Goal: Use online tool/utility: Utilize a website feature to perform a specific function

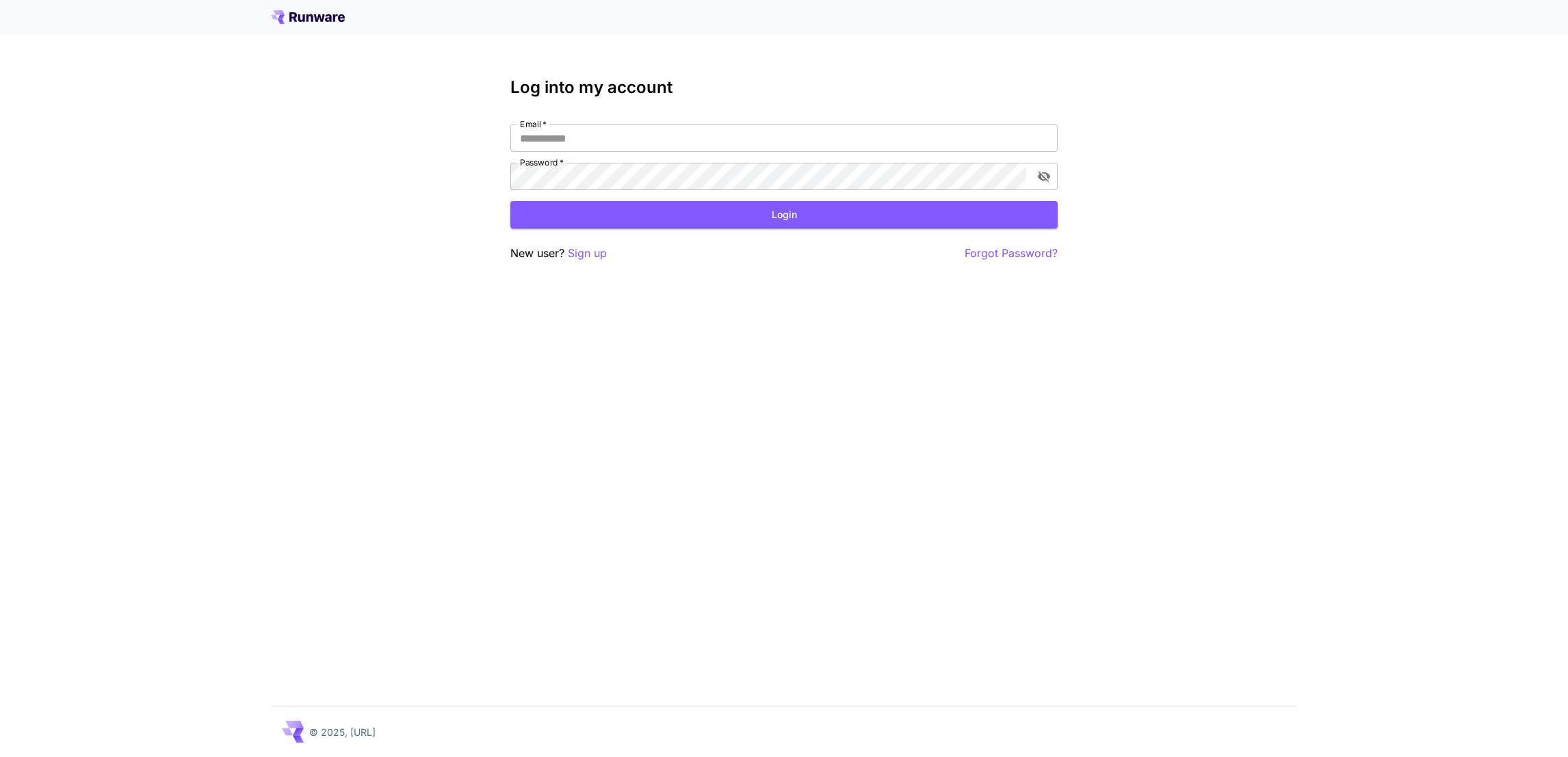
click at [550, 139] on input "Email   *" at bounding box center [784, 138] width 547 height 28
type input "**********"
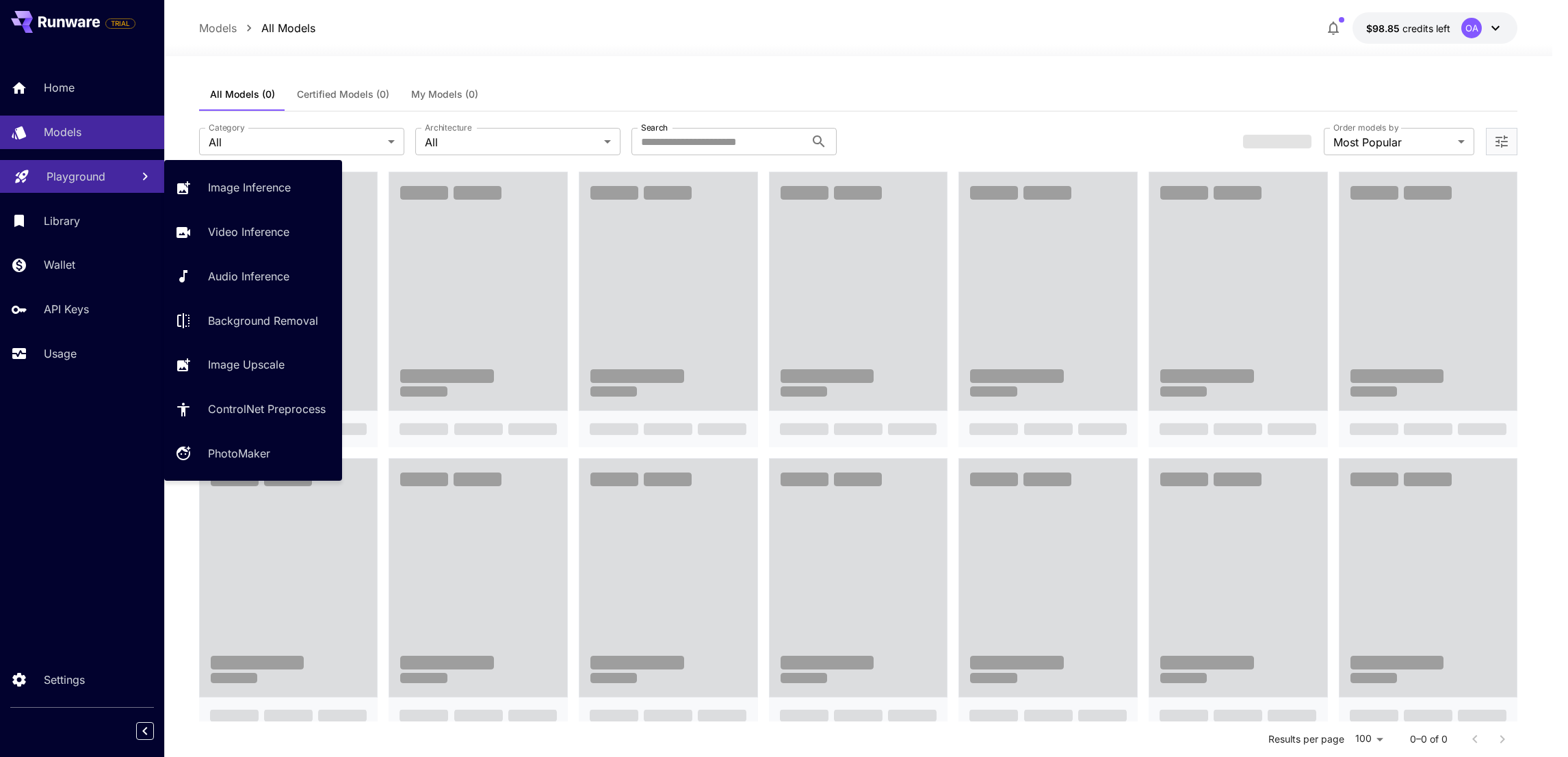
click at [89, 182] on p "Playground" at bounding box center [76, 176] width 59 height 17
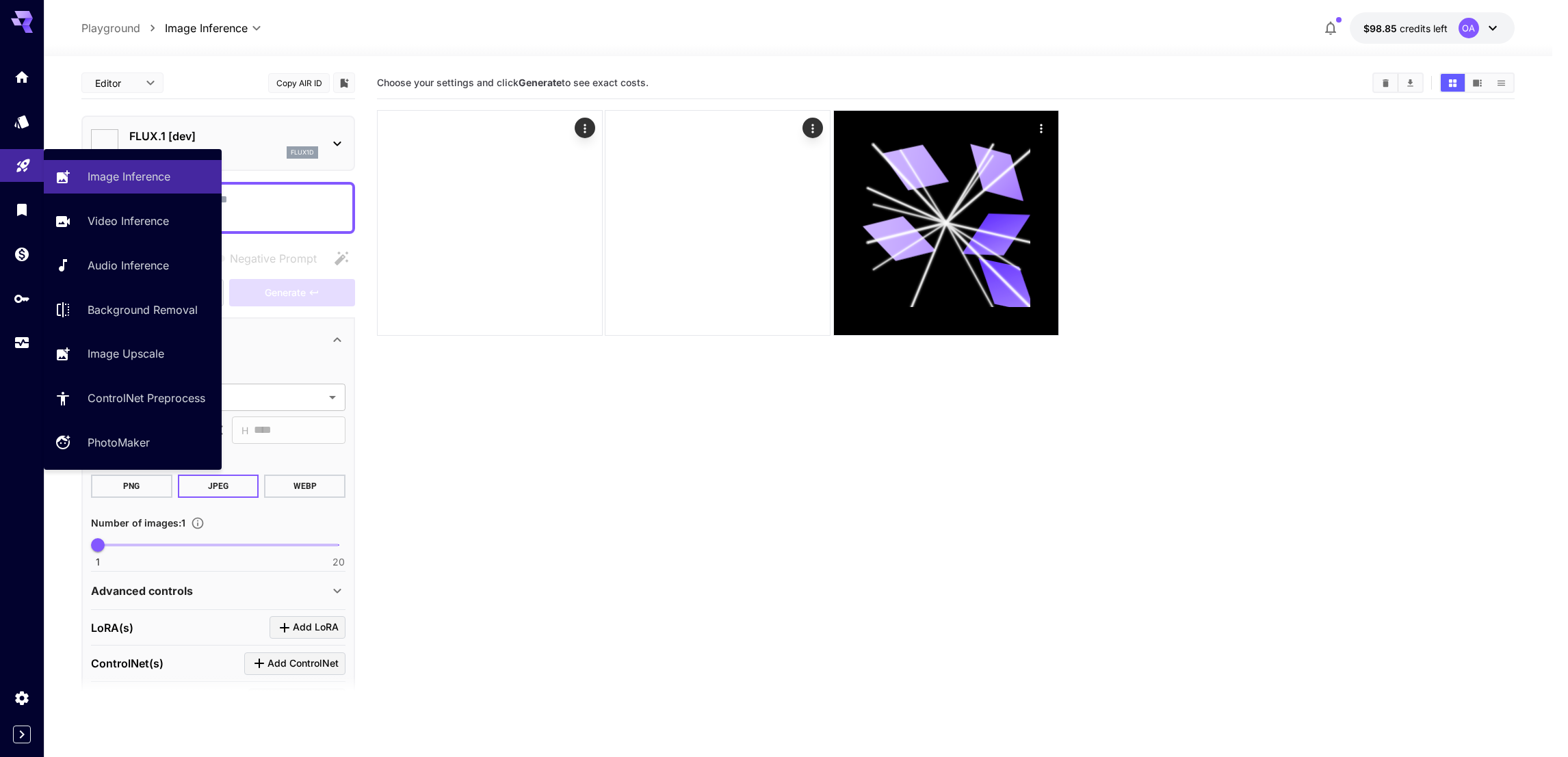
type input "**********"
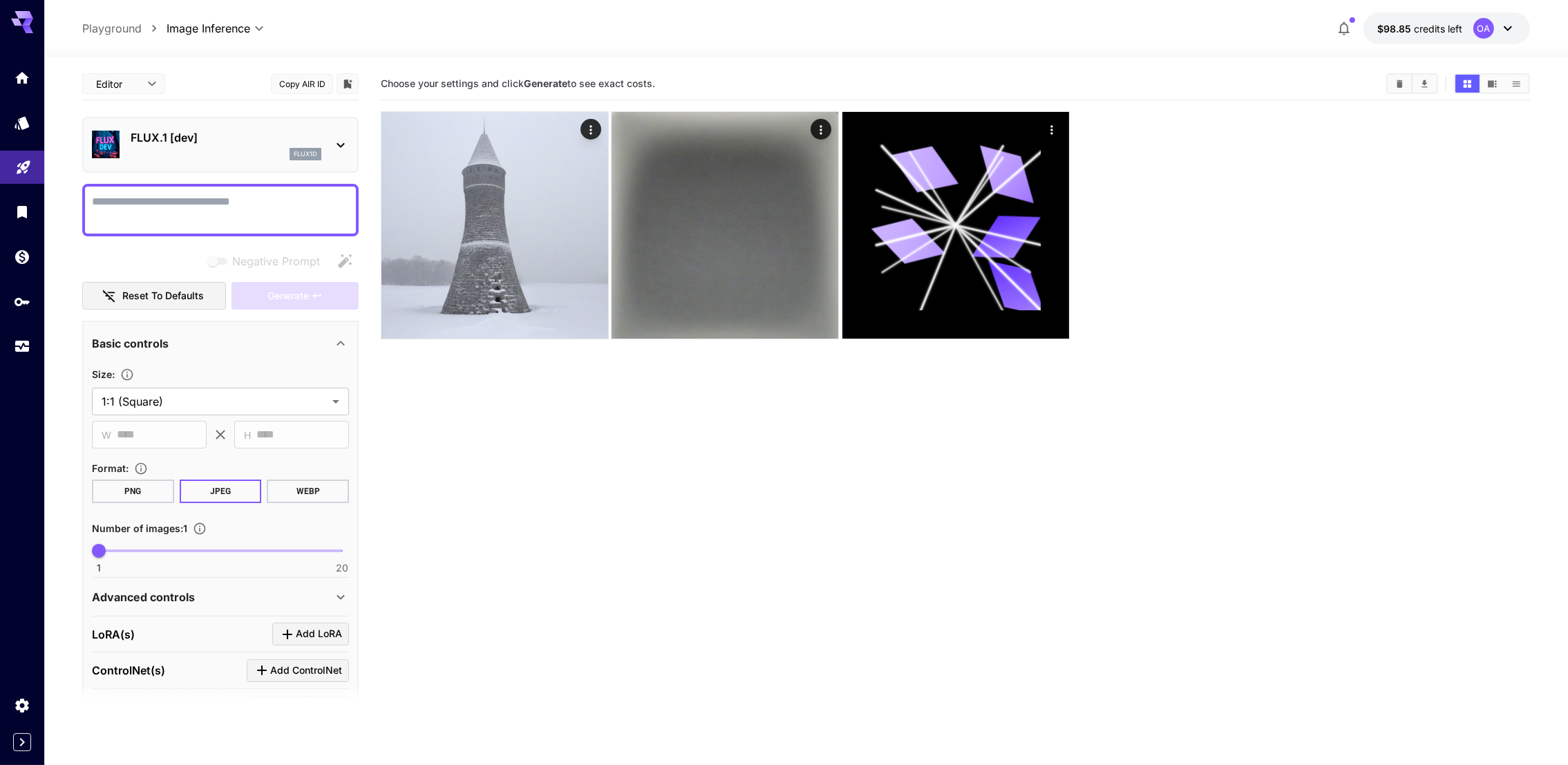
scroll to position [187, 0]
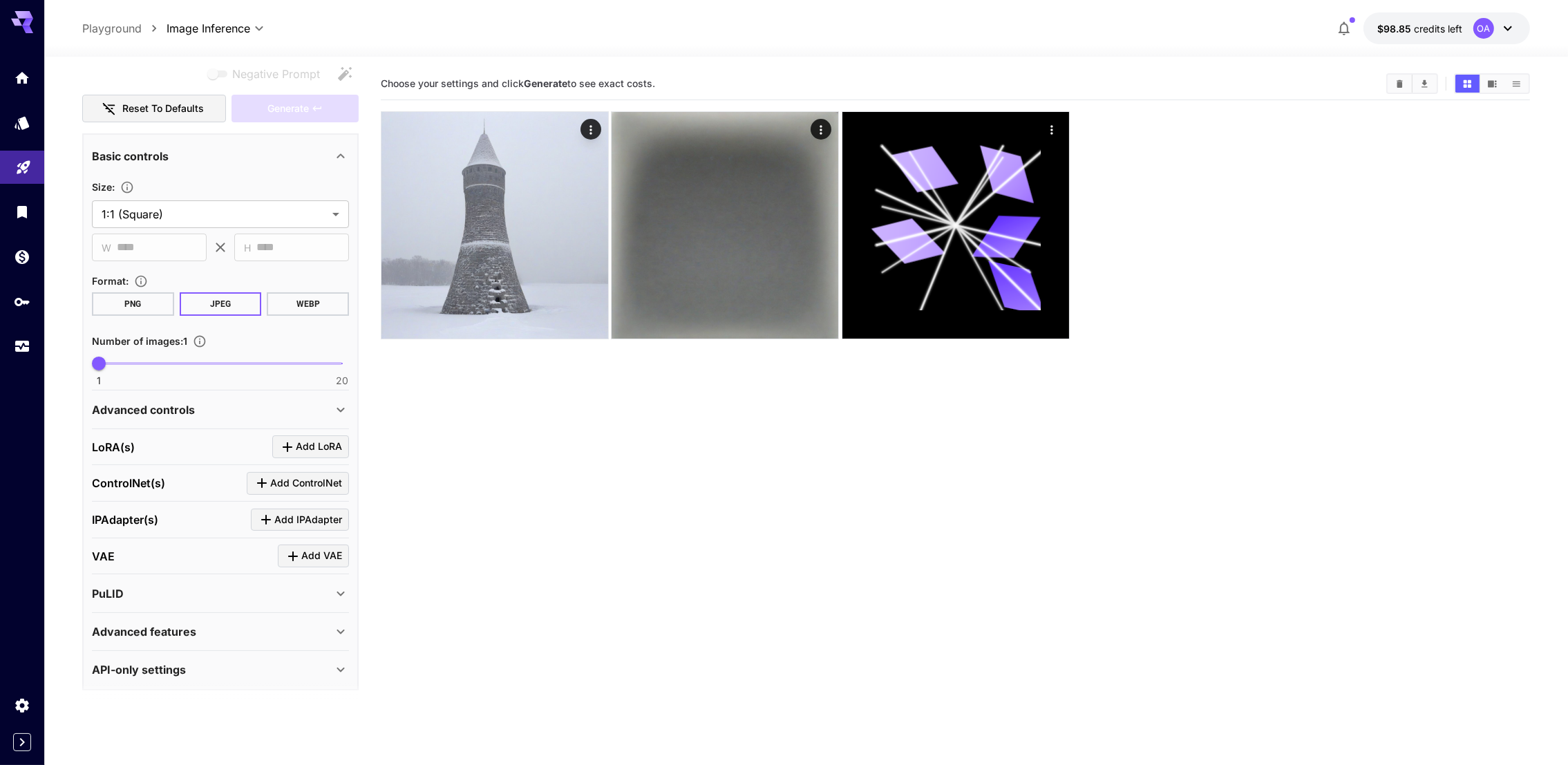
click at [199, 585] on div "PuLID" at bounding box center [212, 593] width 240 height 17
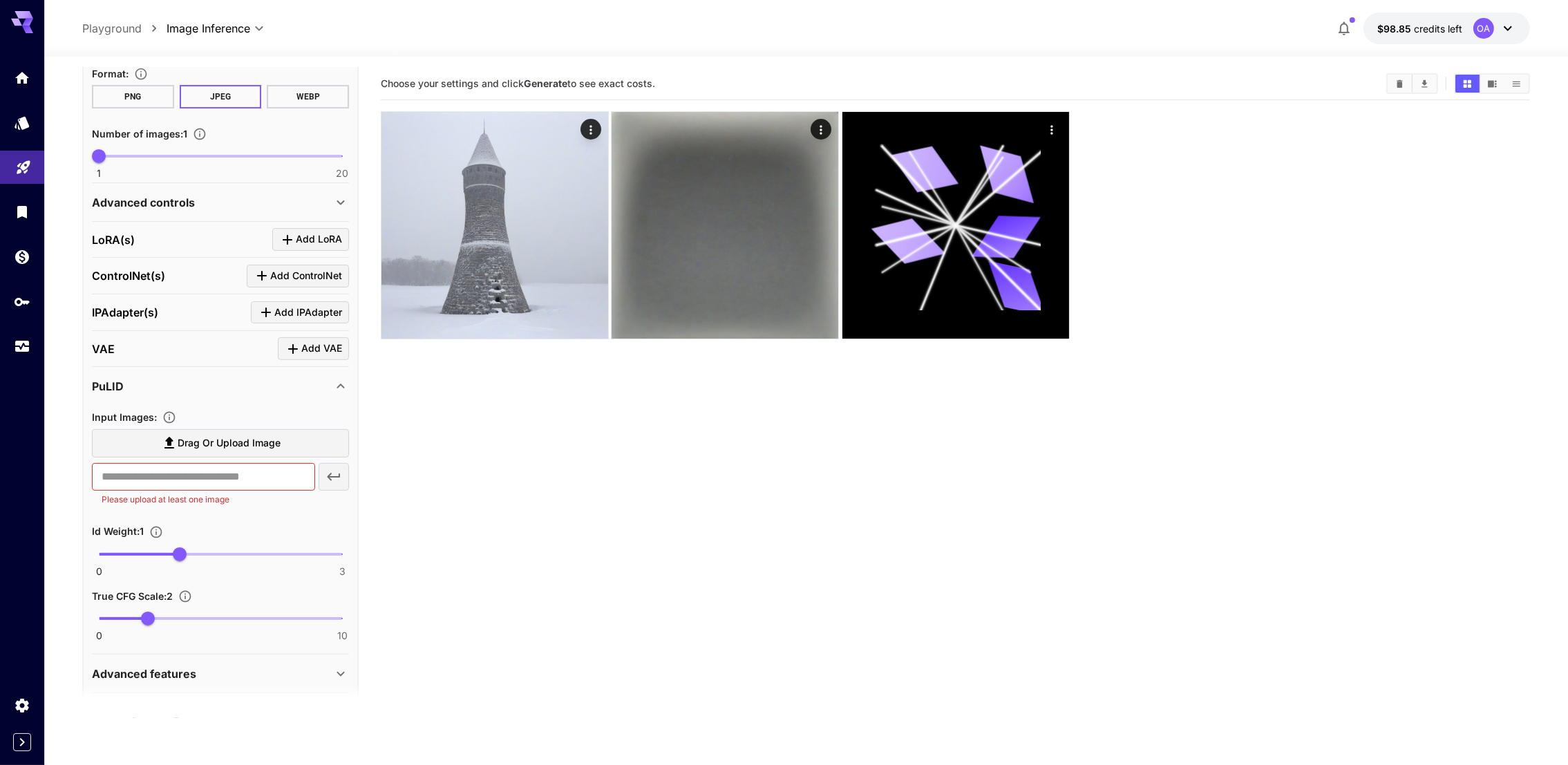
click at [240, 434] on span "Drag or upload image" at bounding box center [229, 443] width 103 height 18
click at [0, 0] on input "Drag or upload image" at bounding box center [0, 0] width 0 height 0
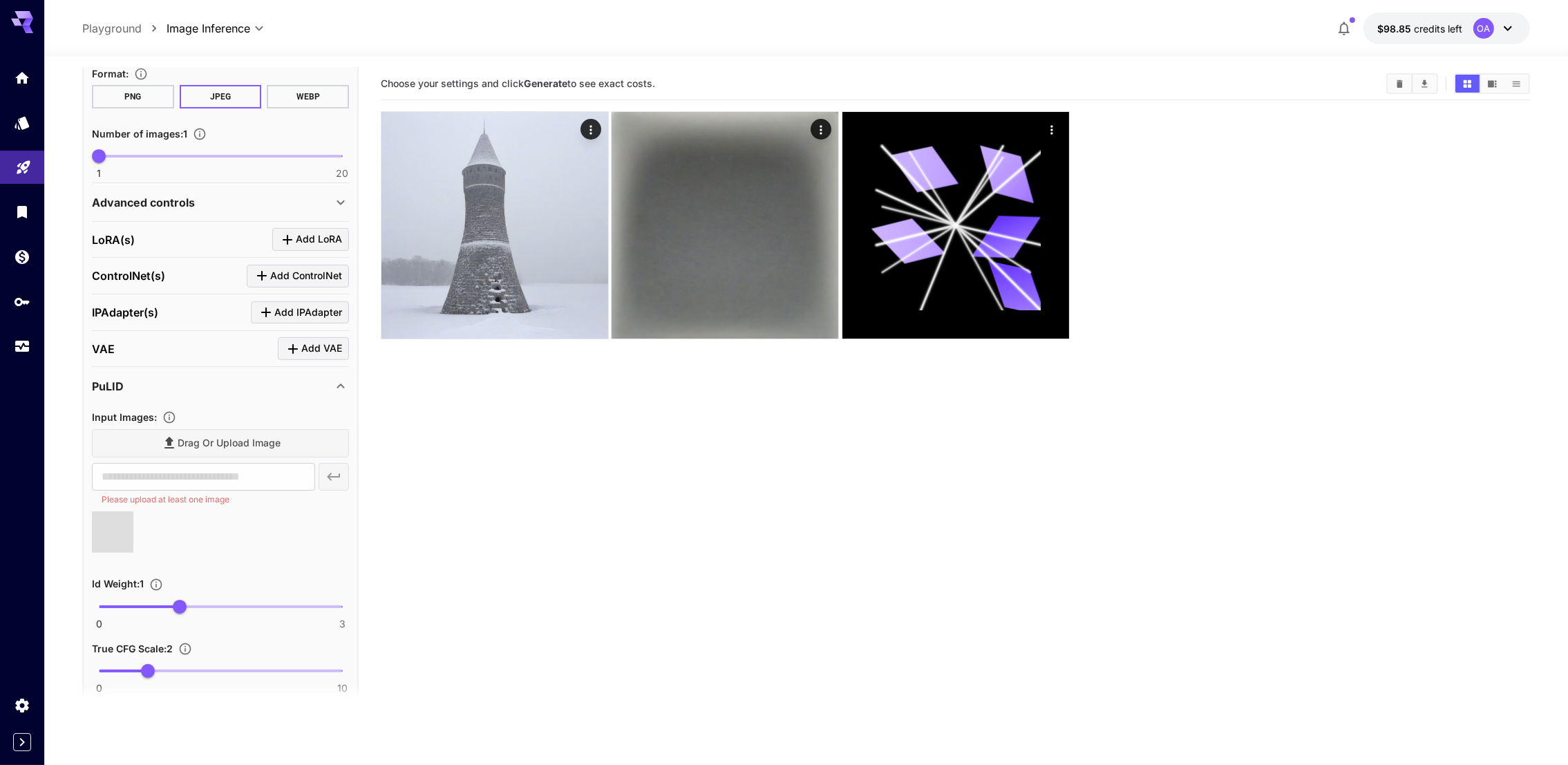
type input "**********"
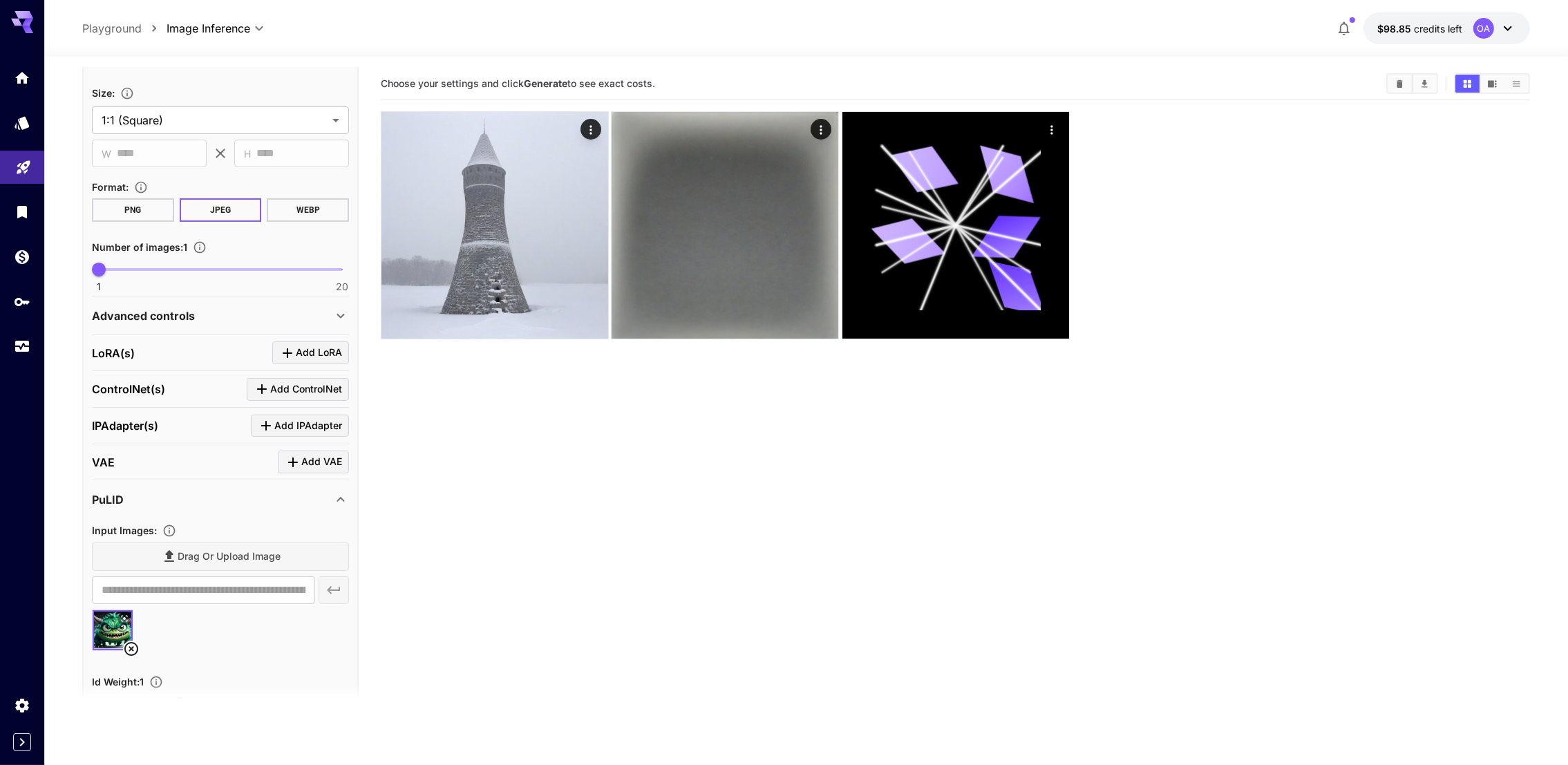
scroll to position [310, 0]
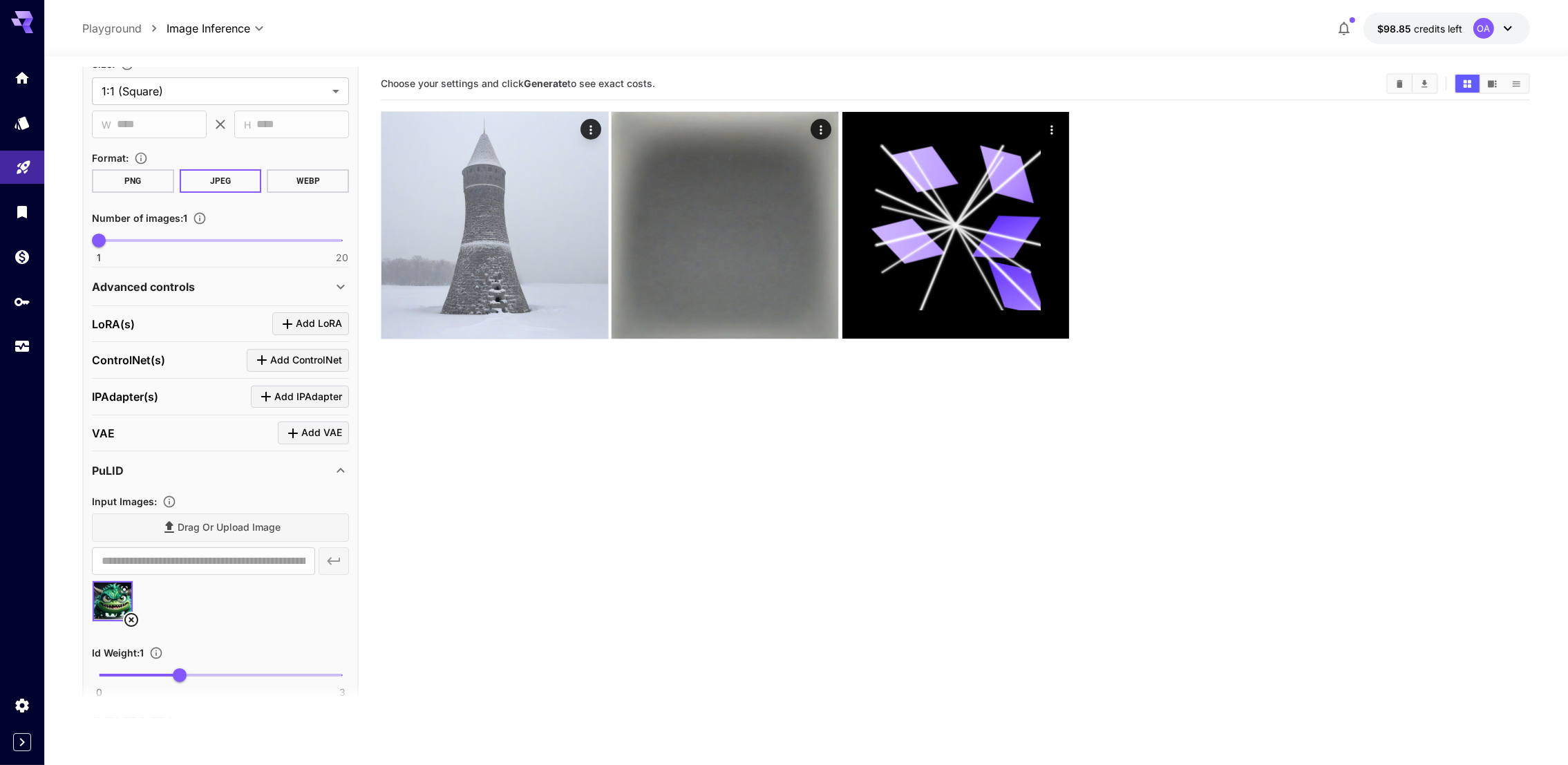
click at [494, 600] on section "Choose your settings and click Generate to see exact costs." at bounding box center [955, 450] width 1149 height 765
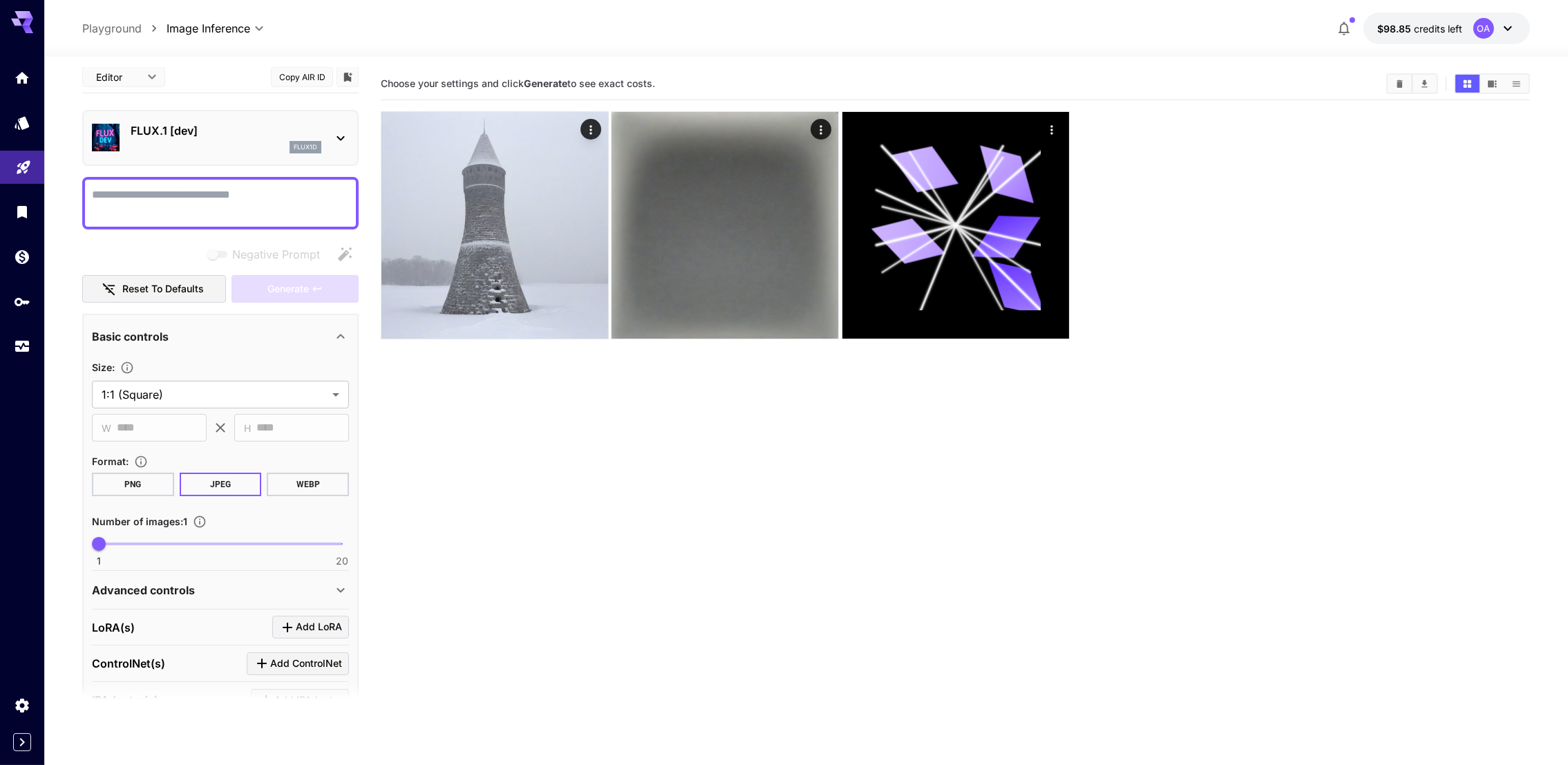
scroll to position [0, 0]
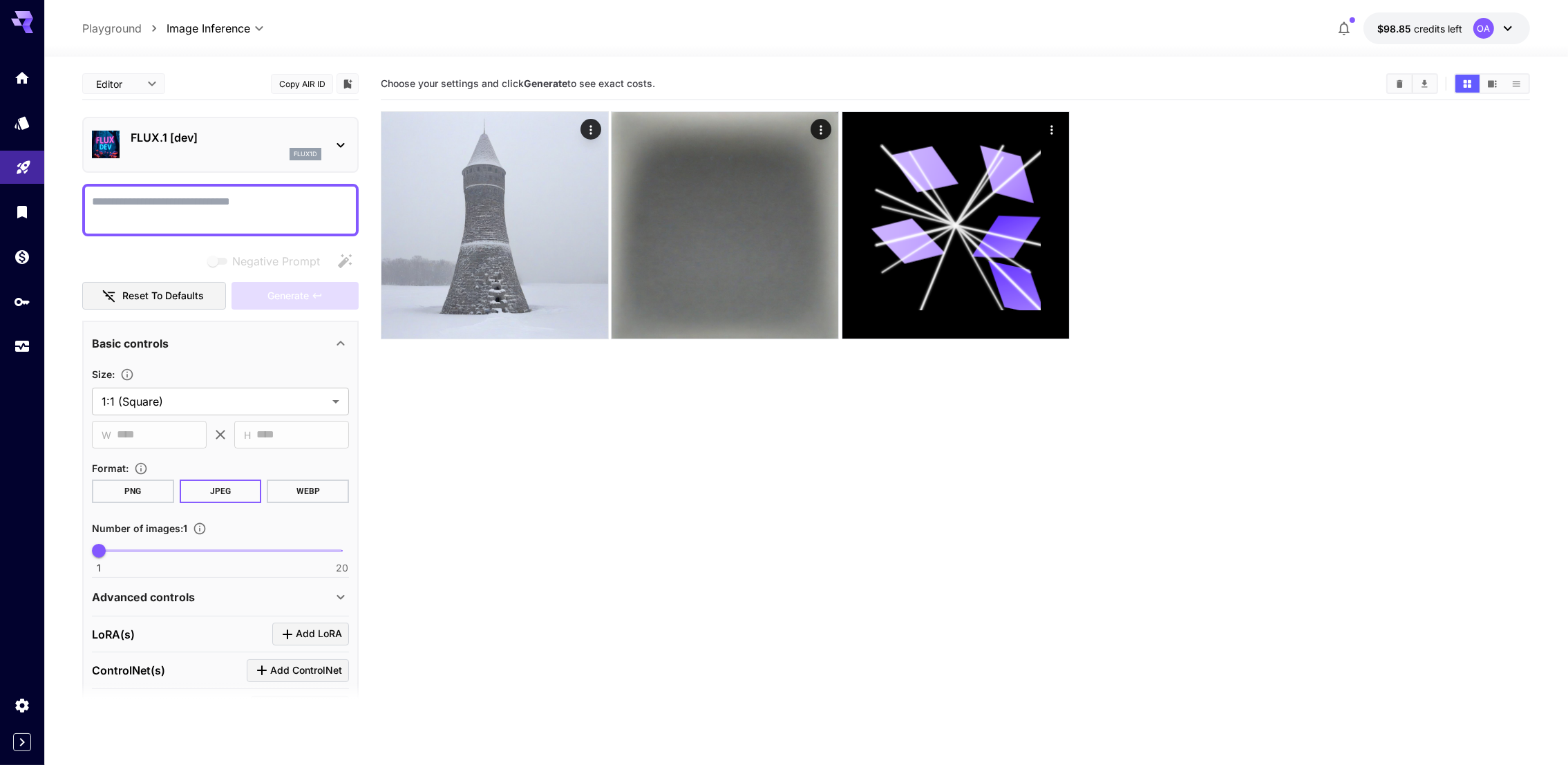
click at [310, 229] on div at bounding box center [221, 209] width 276 height 52
click at [321, 201] on textarea "Negative Prompt" at bounding box center [221, 209] width 257 height 33
type textarea "**********"
click at [304, 298] on span "Generate" at bounding box center [288, 296] width 41 height 18
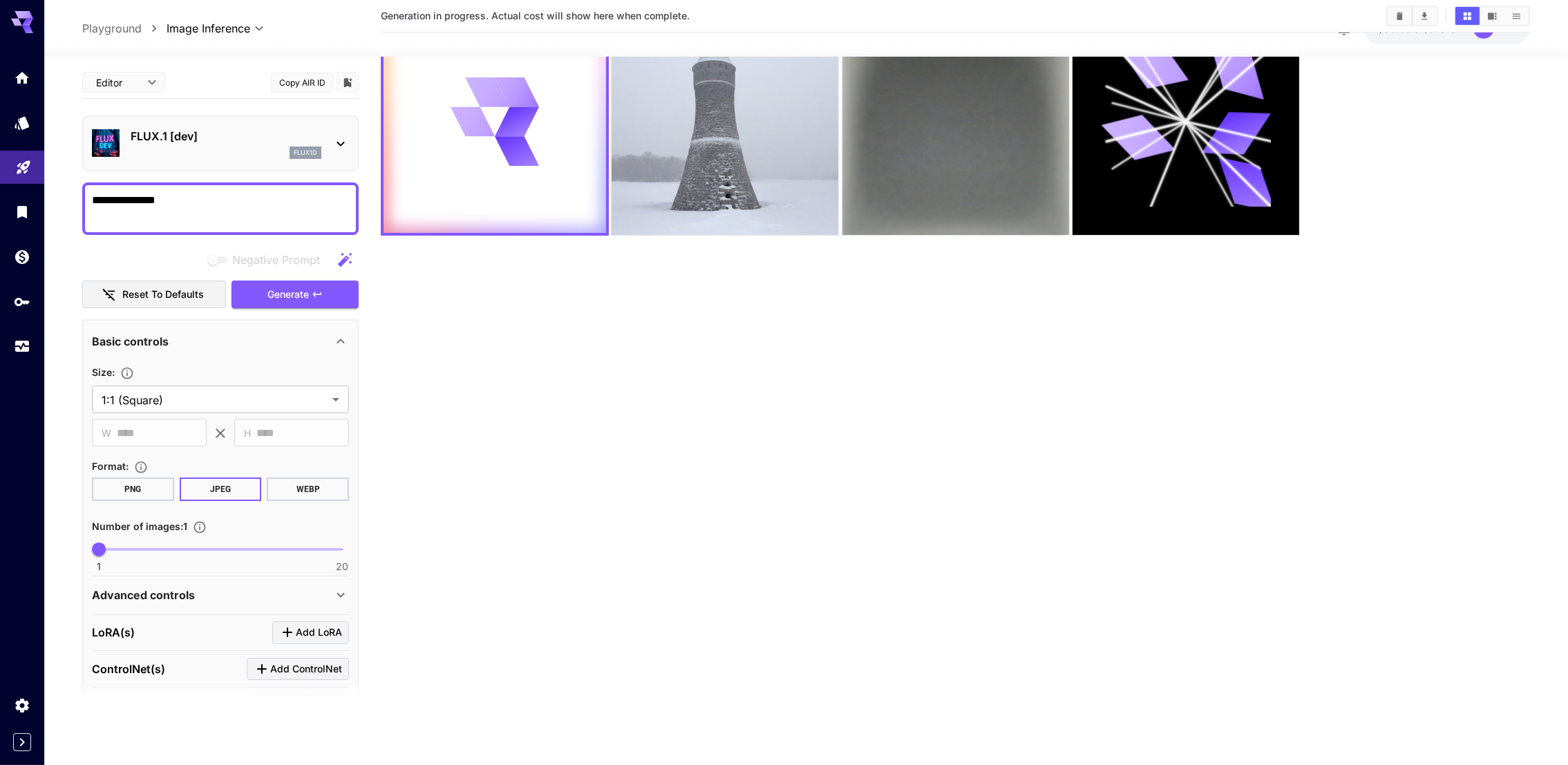
click at [1492, 439] on section "Generation in progress. Actual cost will show here when complete." at bounding box center [955, 346] width 1149 height 765
click at [1460, 185] on div at bounding box center [955, 121] width 1149 height 228
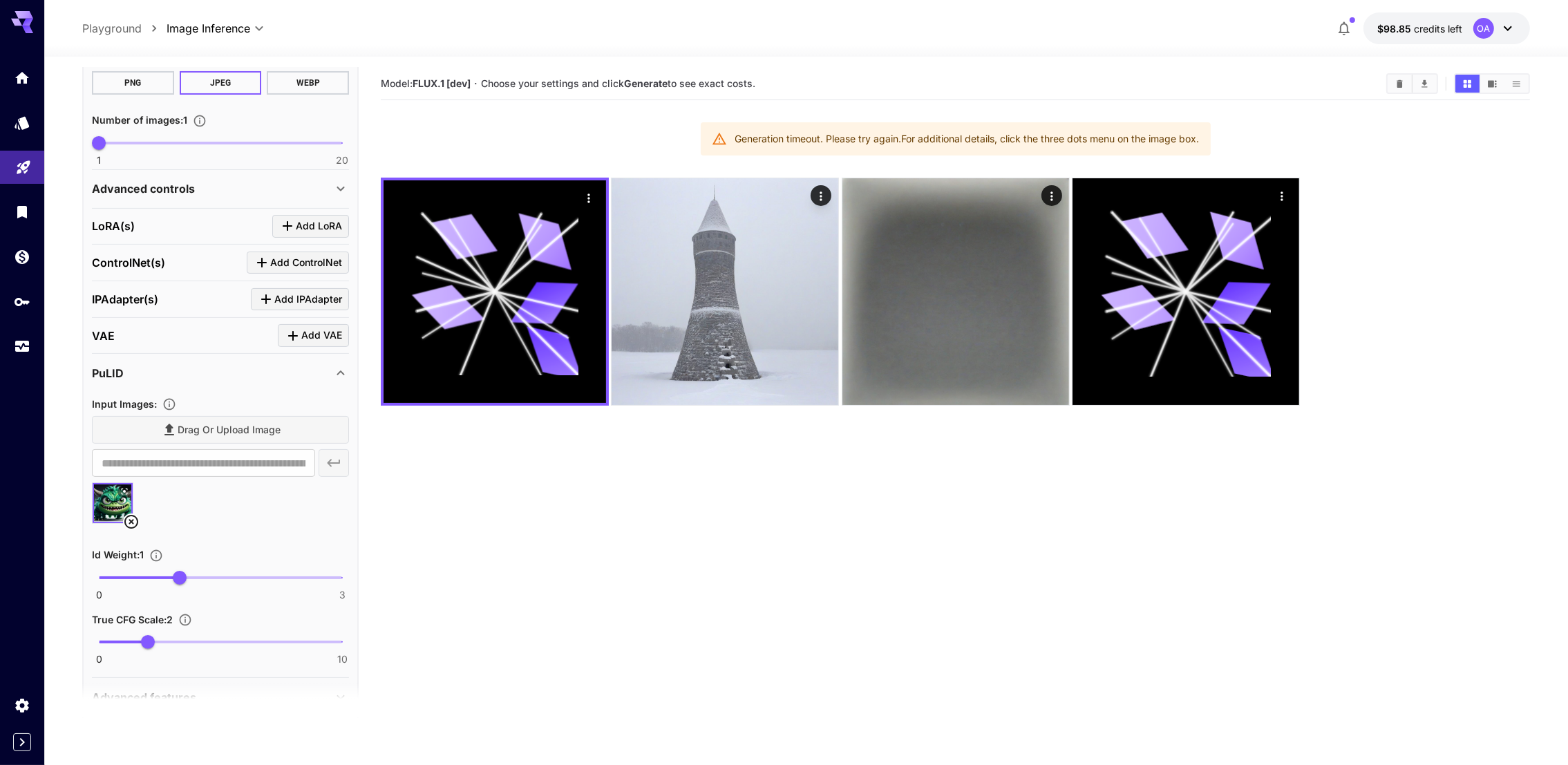
scroll to position [471, 0]
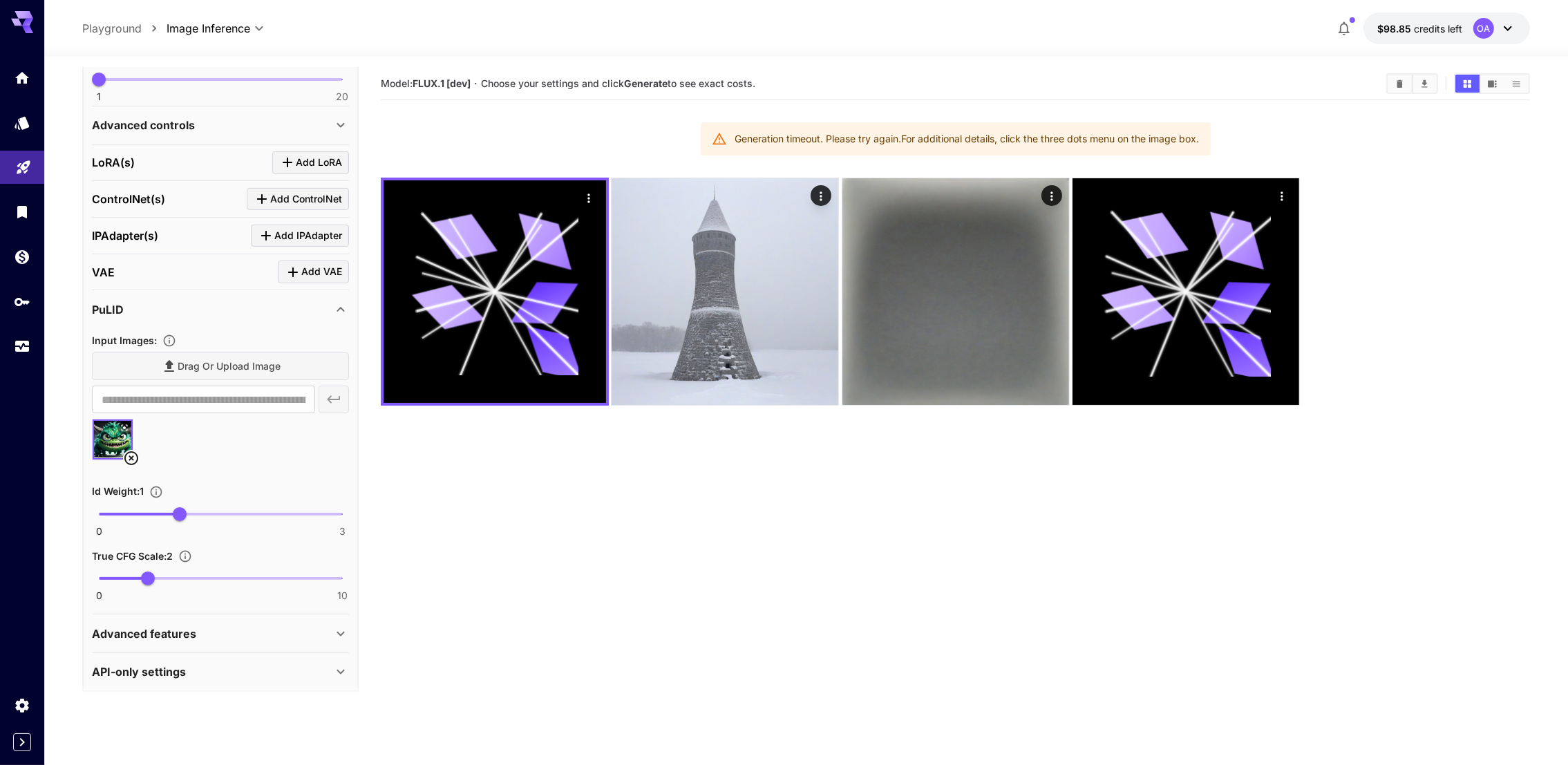
click at [181, 631] on p "Advanced features" at bounding box center [144, 633] width 104 height 17
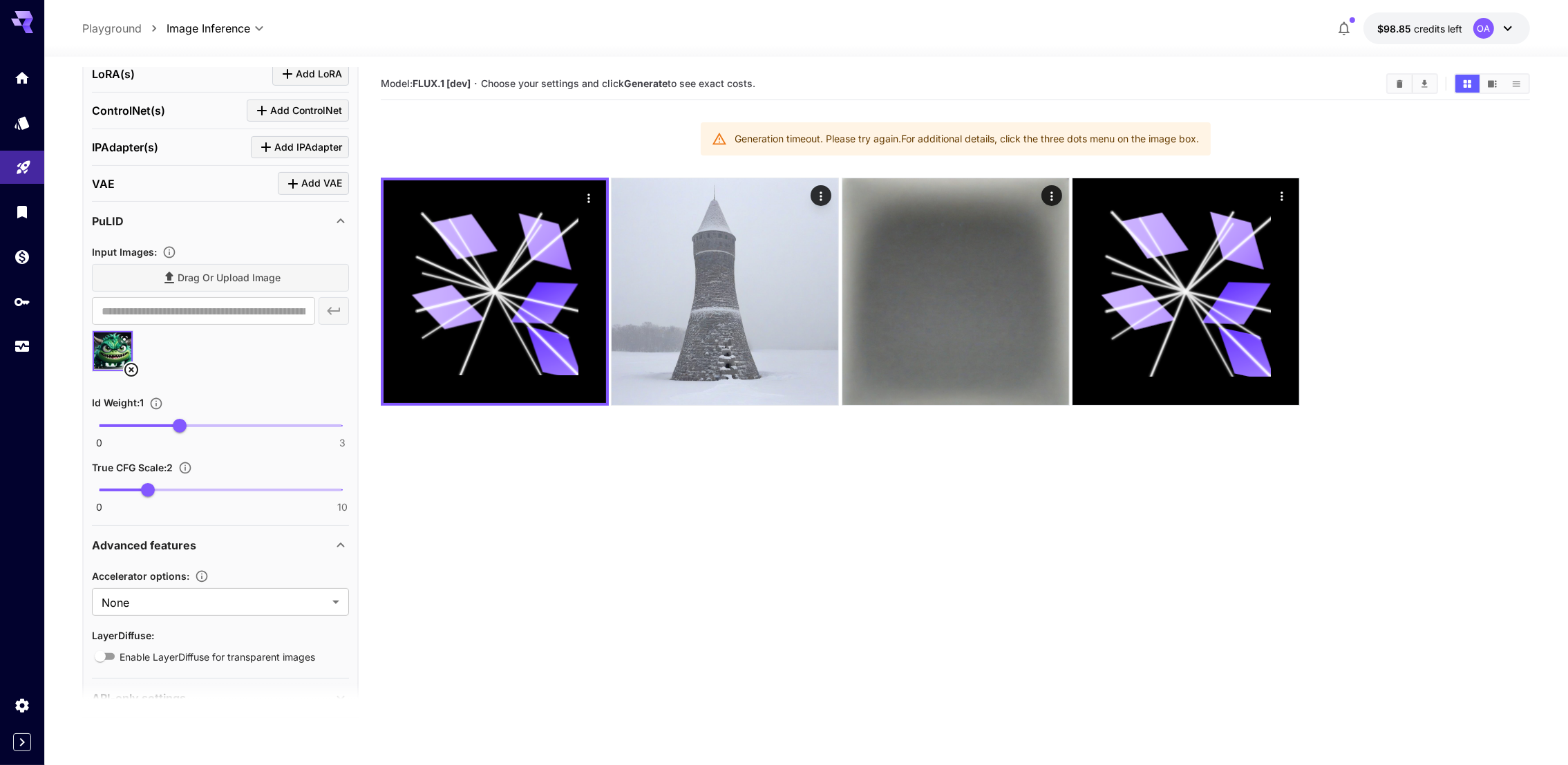
scroll to position [586, 0]
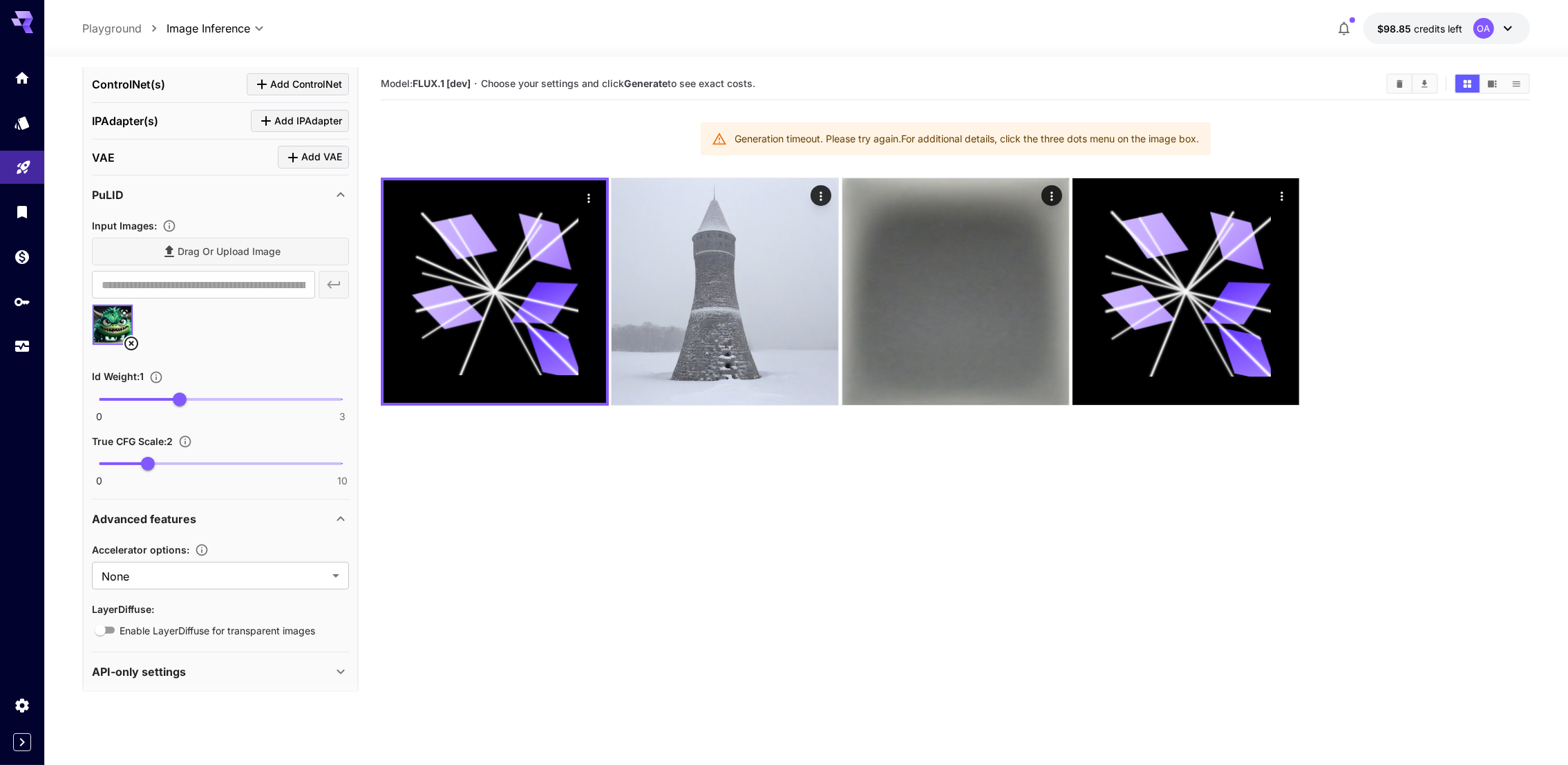
click at [212, 663] on div "API-only settings" at bounding box center [212, 671] width 240 height 17
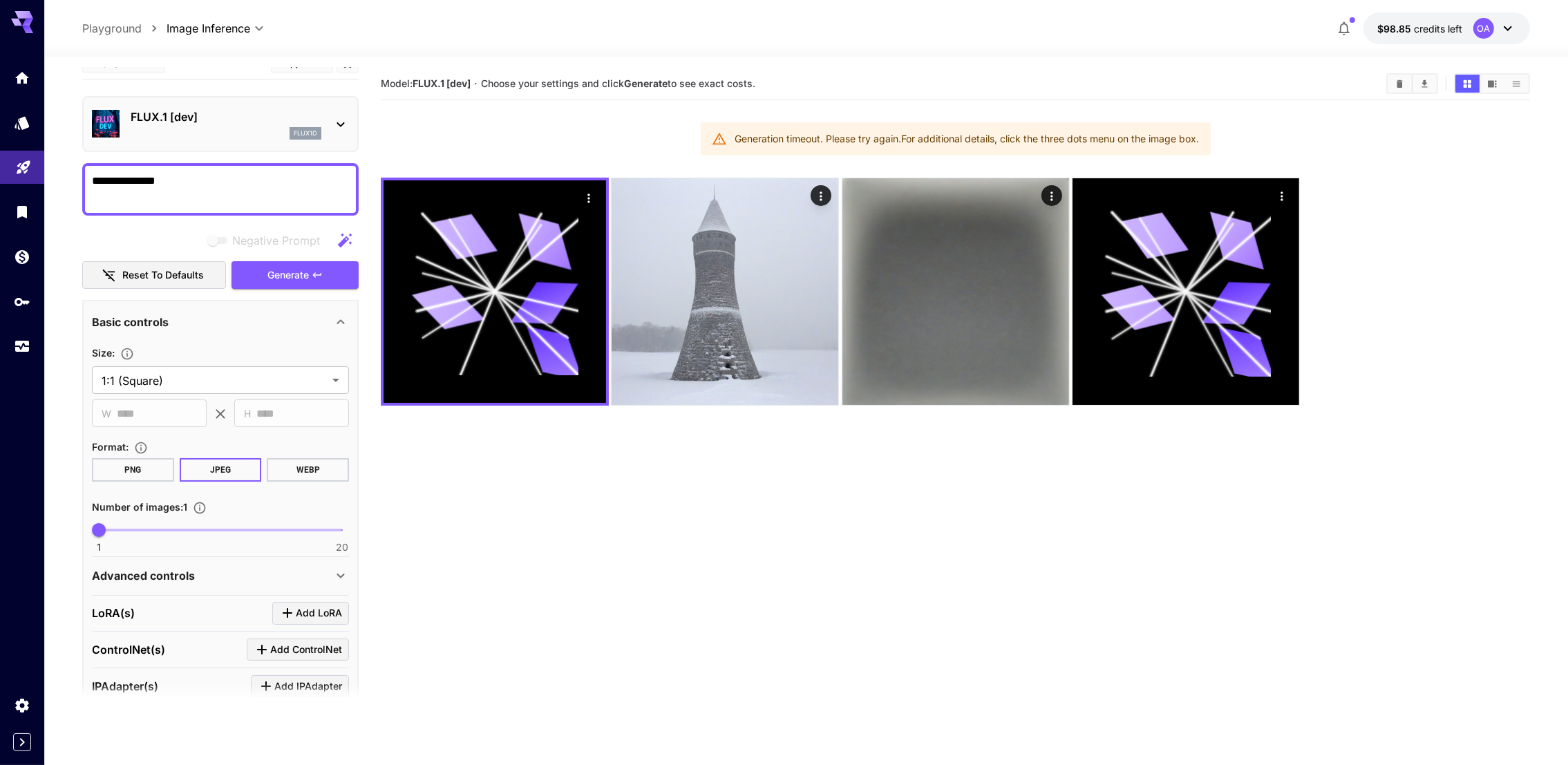
scroll to position [0, 0]
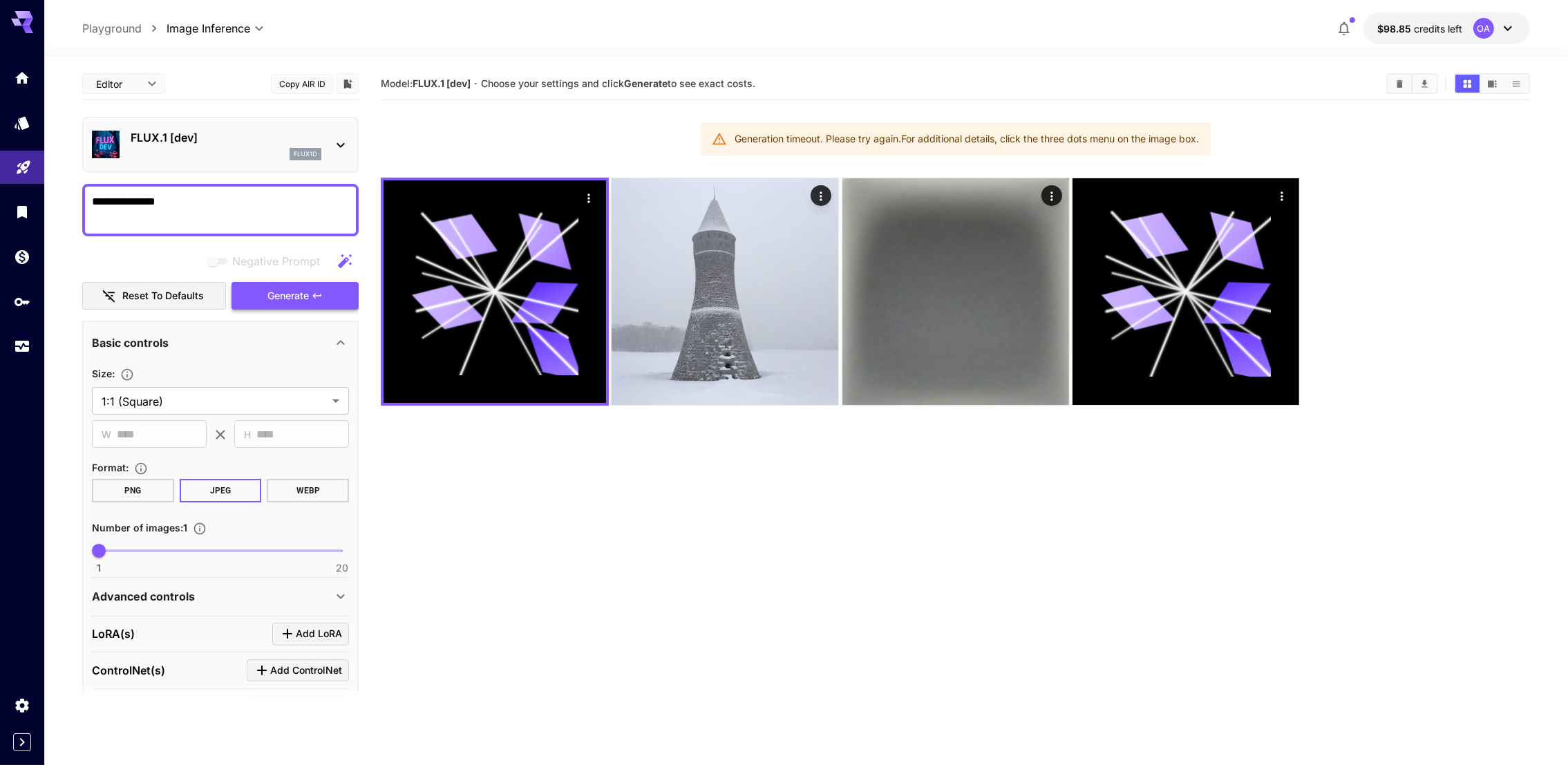
click at [259, 293] on button "Generate" at bounding box center [295, 296] width 127 height 29
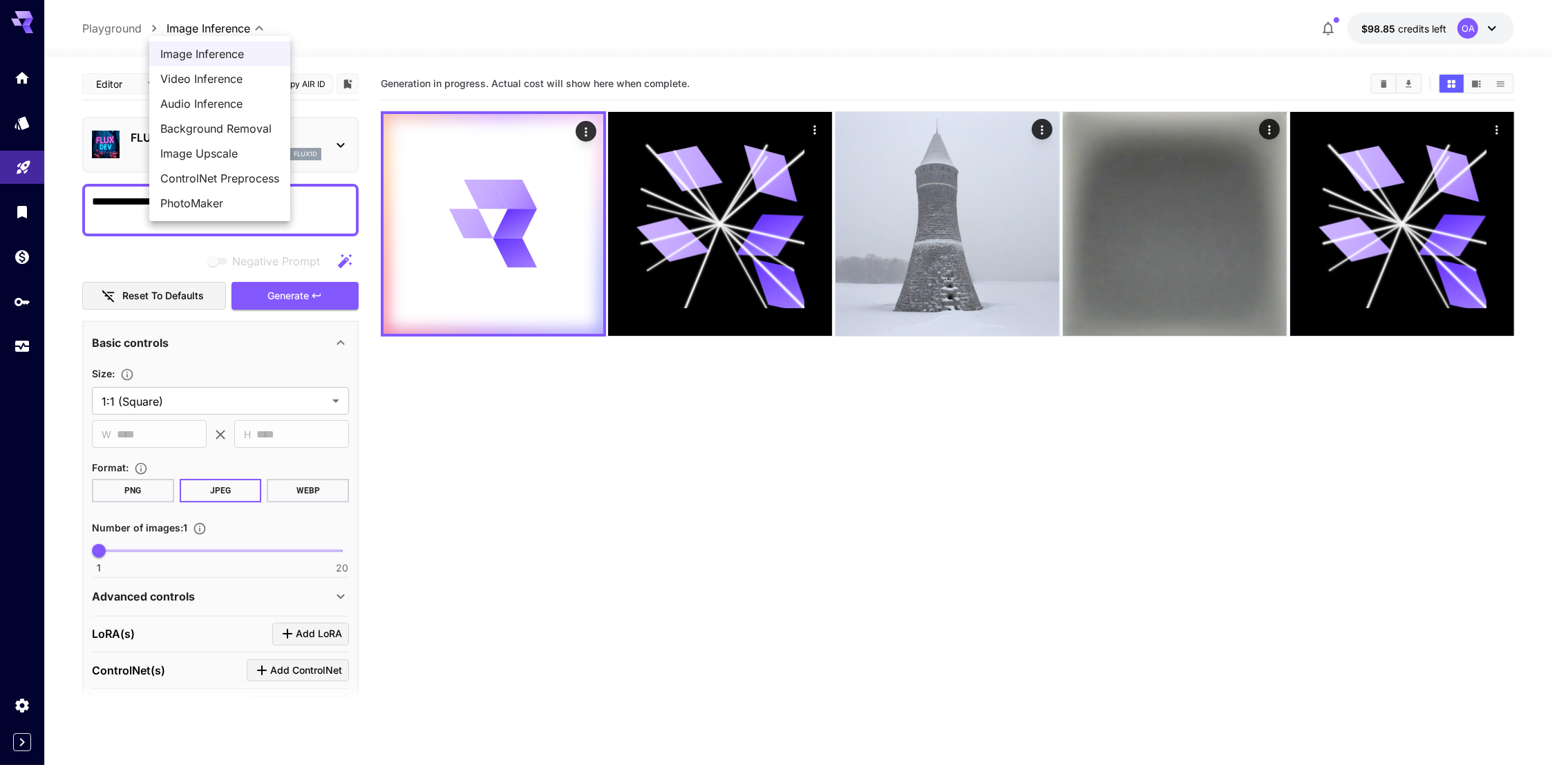
click at [197, 24] on body "**********" at bounding box center [784, 437] width 1568 height 874
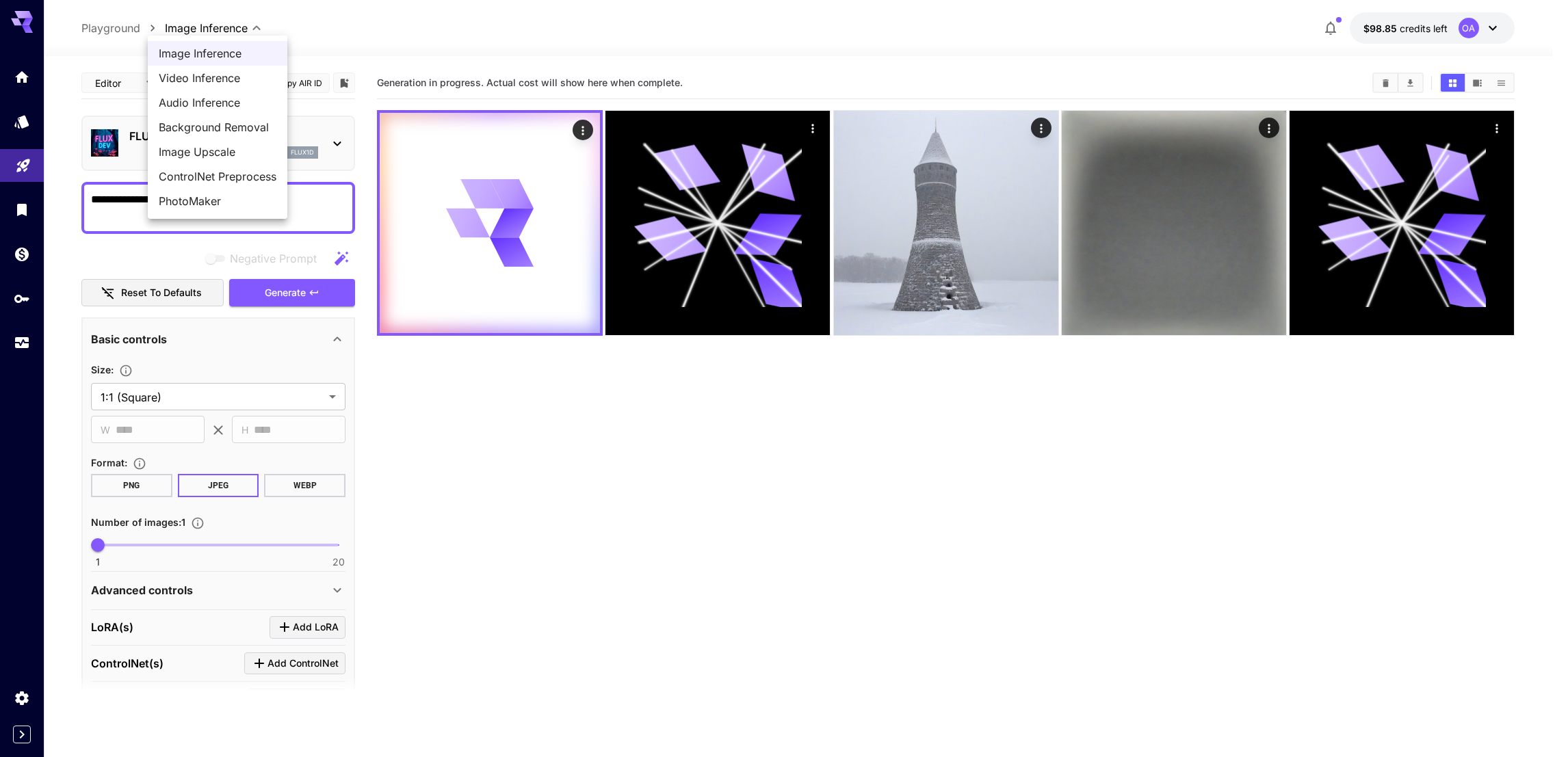
click at [191, 101] on span "Audio Inference" at bounding box center [218, 103] width 118 height 17
type input "**********"
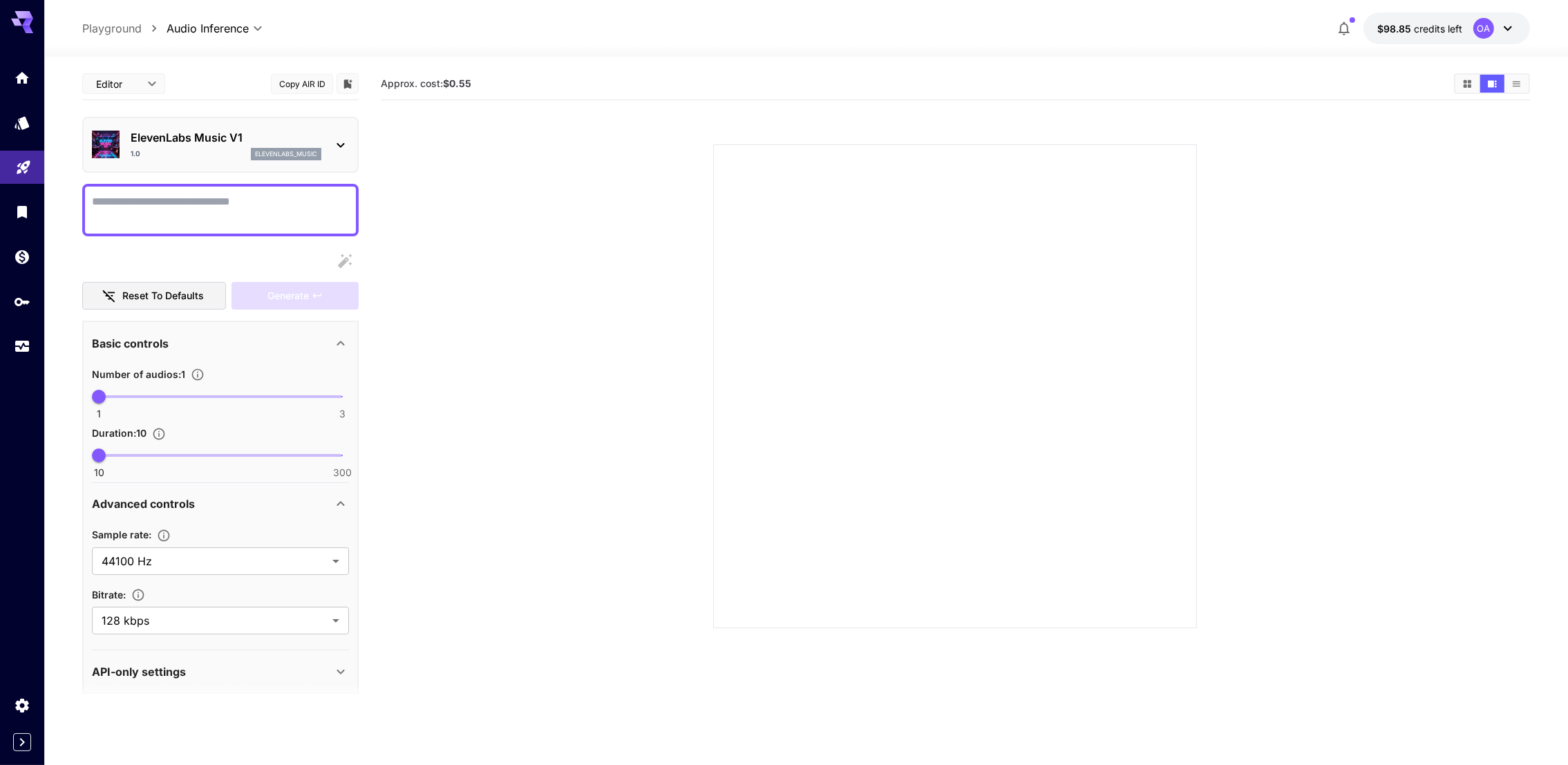
click at [262, 206] on textarea "Display cost in response" at bounding box center [221, 209] width 257 height 33
type textarea "**********"
click at [289, 284] on div "Generate" at bounding box center [295, 296] width 127 height 29
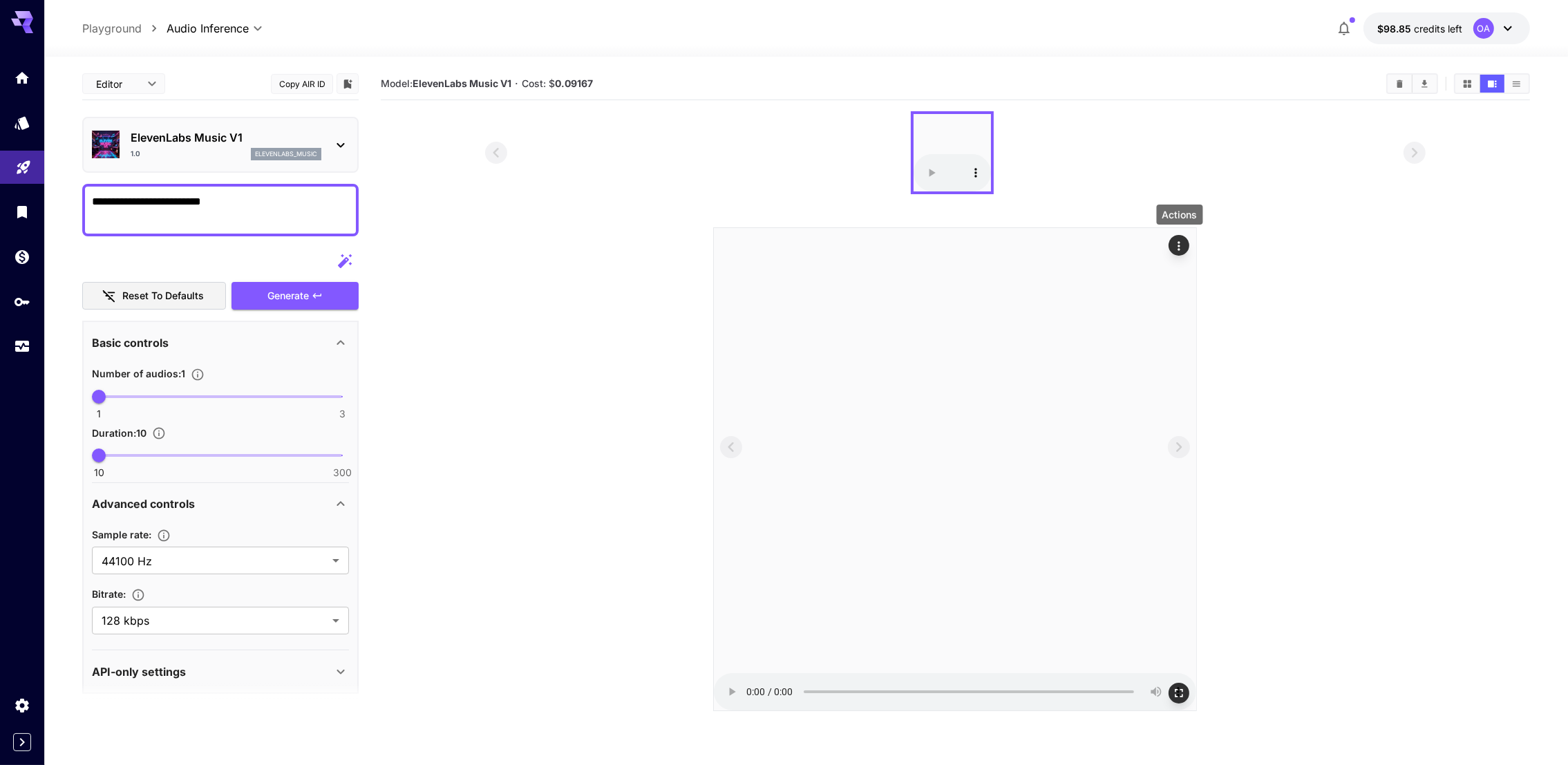
click at [1178, 244] on icon "Actions" at bounding box center [1178, 245] width 14 height 14
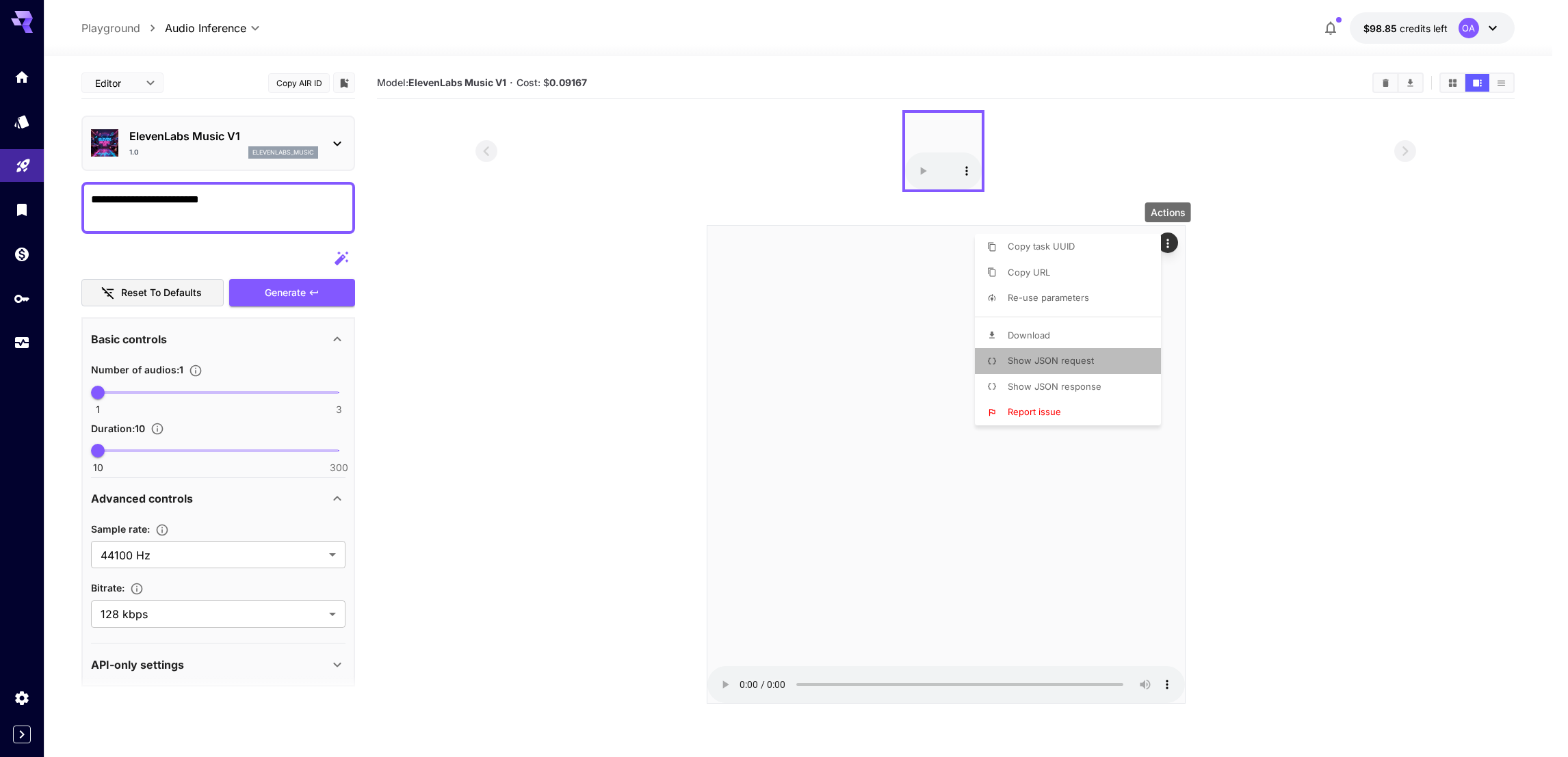
click at [1077, 368] on li "Show JSON request" at bounding box center [1072, 361] width 194 height 26
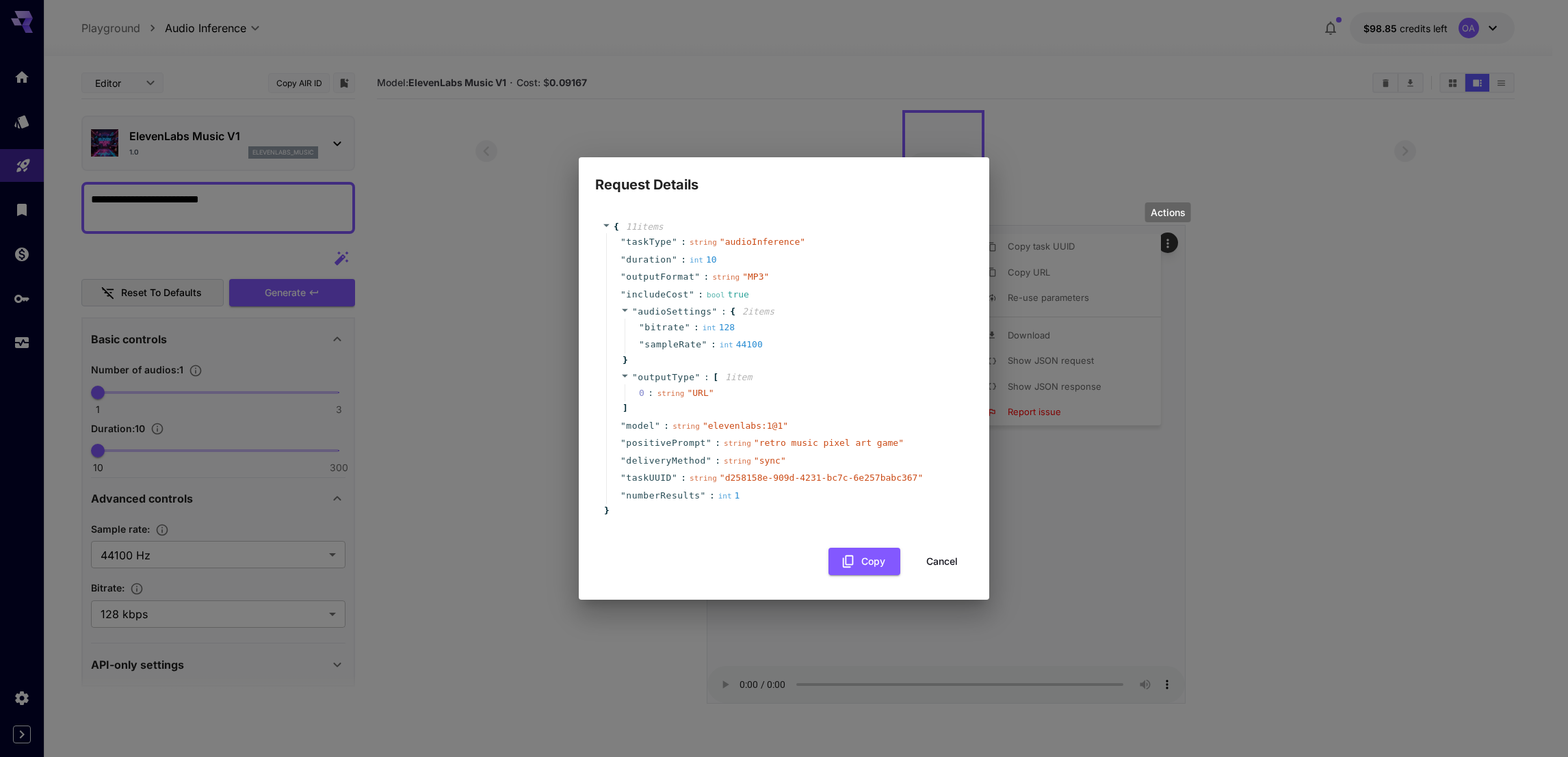
click at [1222, 382] on div "Request Details { 11 item s " taskType " : string " audioInference " " duration…" at bounding box center [784, 378] width 1568 height 757
click at [935, 567] on button "Cancel" at bounding box center [942, 561] width 62 height 28
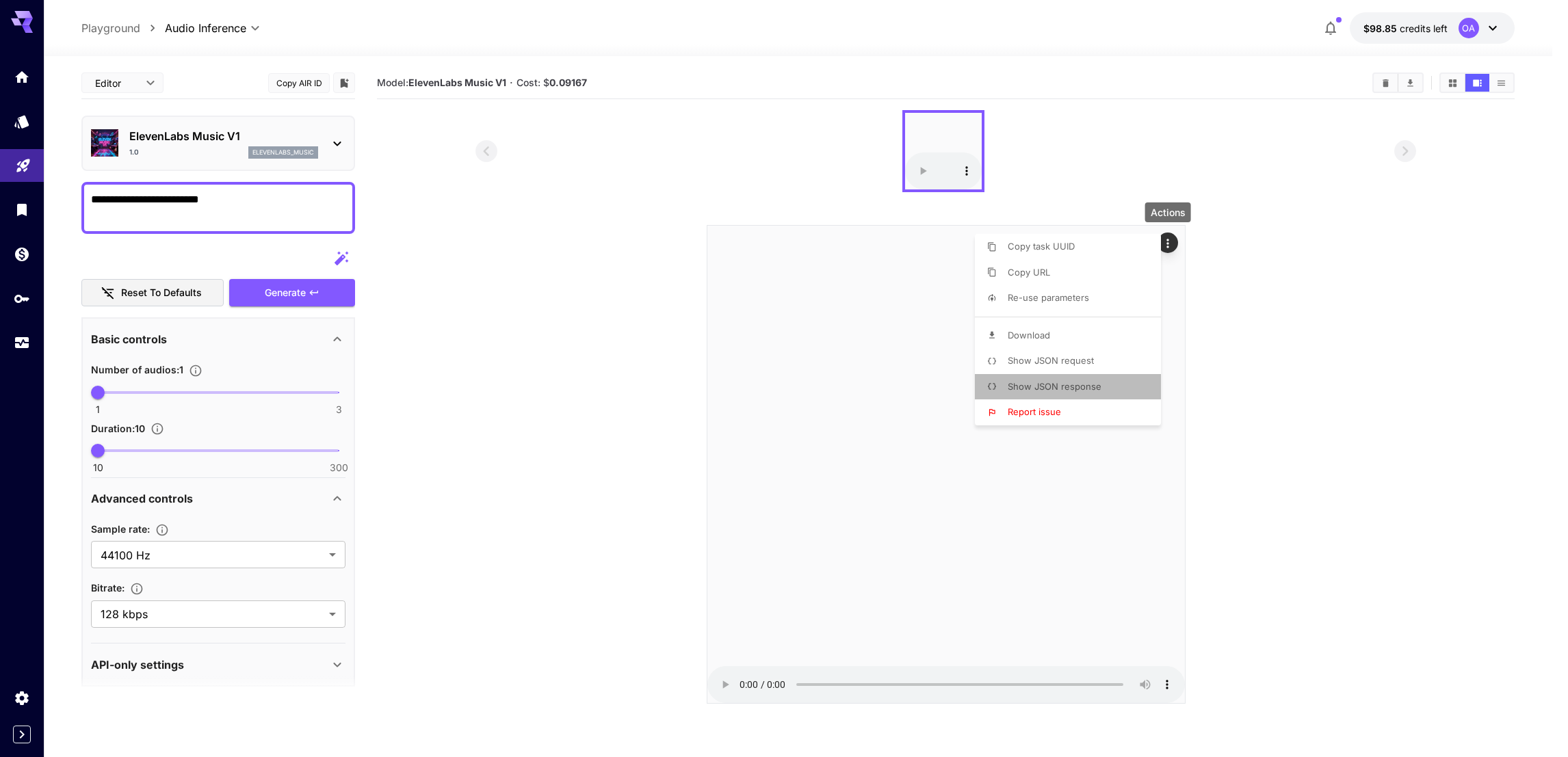
click at [1070, 393] on li "Show JSON response" at bounding box center [1072, 387] width 194 height 26
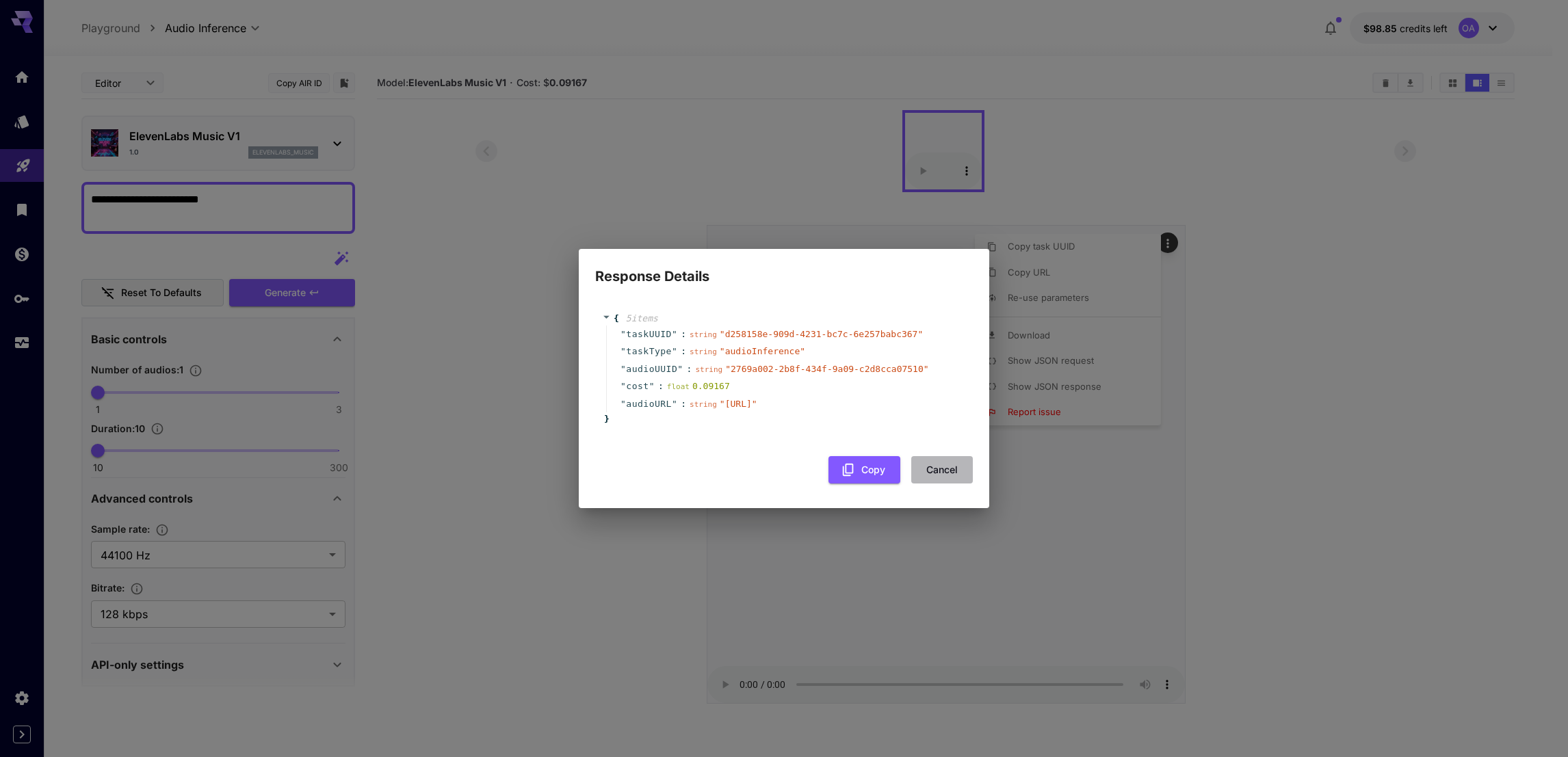
drag, startPoint x: 934, startPoint y: 483, endPoint x: 931, endPoint y: 489, distance: 6.7
click at [933, 484] on button "Cancel" at bounding box center [942, 470] width 62 height 28
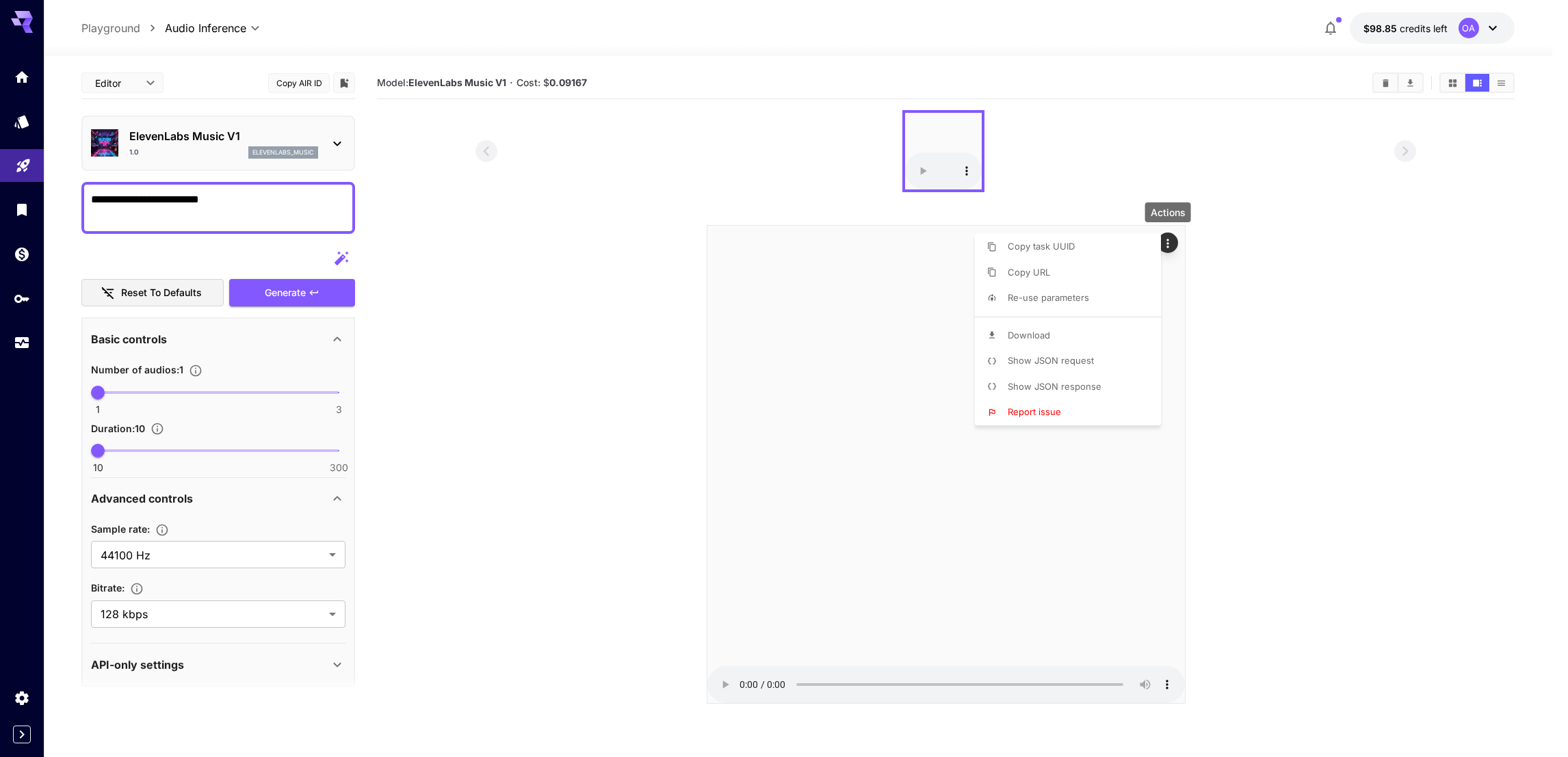
click at [725, 684] on div at bounding box center [784, 378] width 1568 height 757
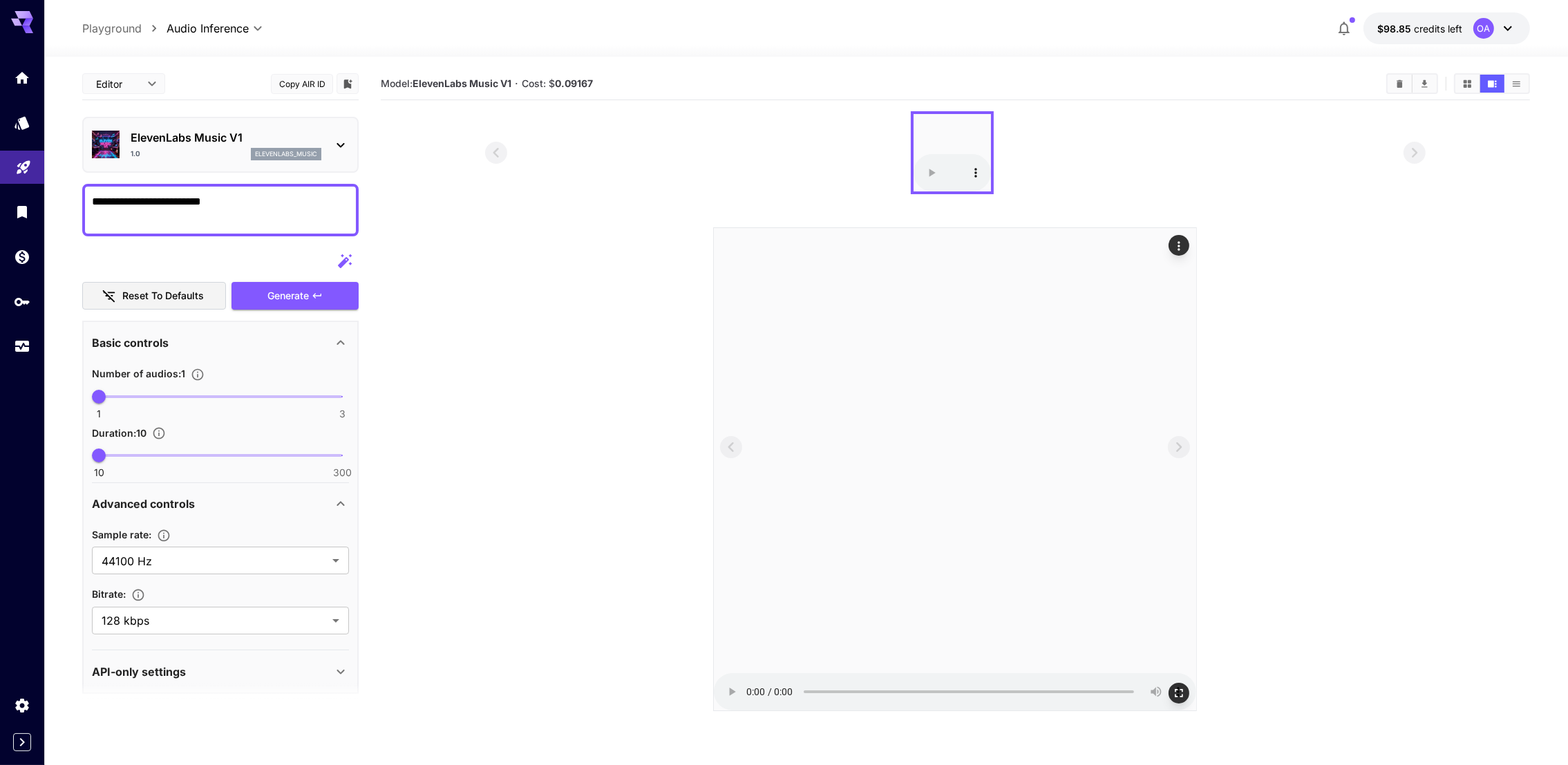
click at [1191, 575] on audio at bounding box center [955, 469] width 482 height 482
click at [1177, 243] on icon "Actions" at bounding box center [1178, 245] width 14 height 14
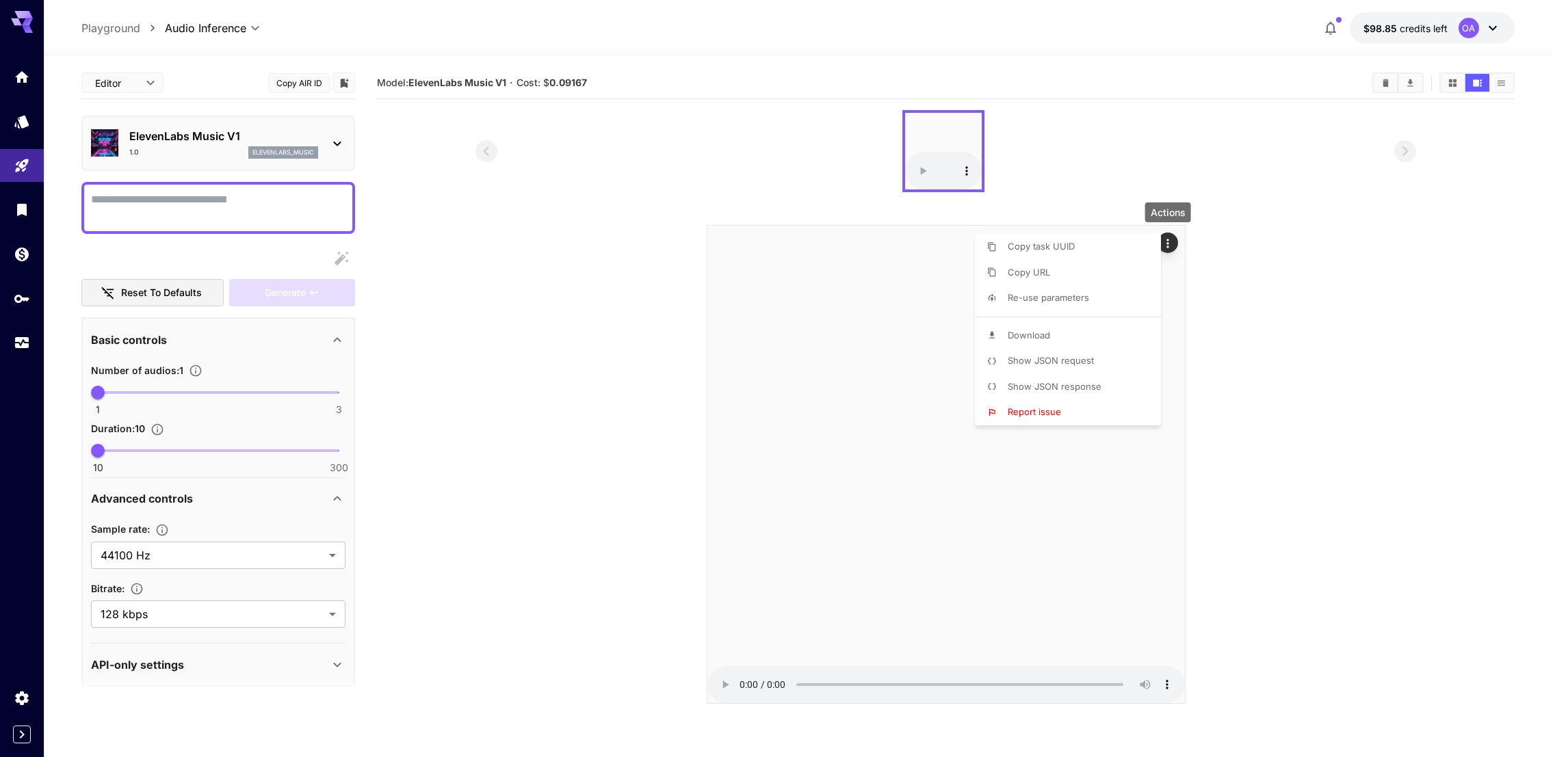
click at [539, 282] on div at bounding box center [784, 378] width 1568 height 757
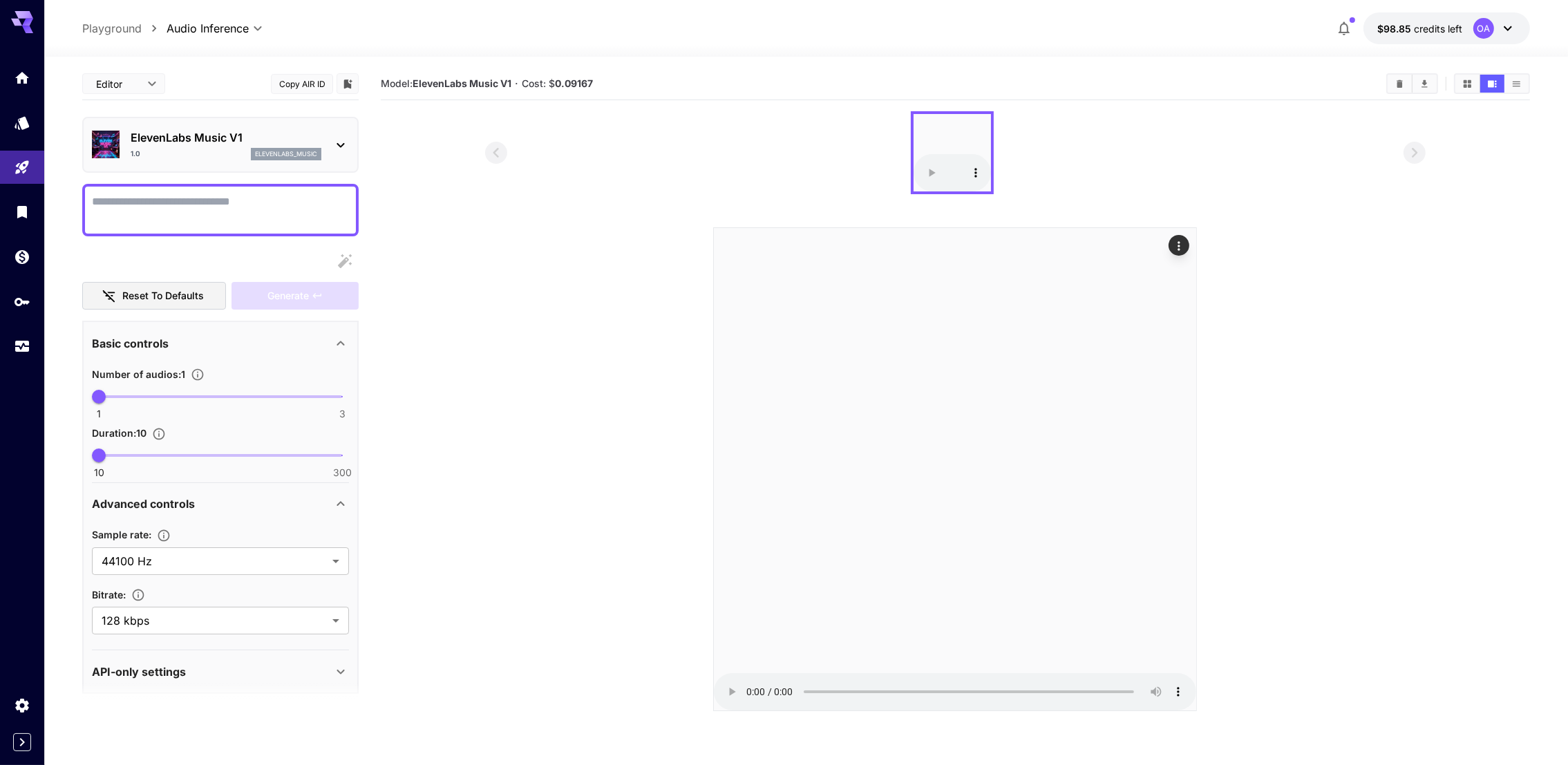
click at [254, 191] on div at bounding box center [221, 209] width 276 height 52
paste textarea "**********"
type textarea "**********"
click at [290, 300] on div "Generate" at bounding box center [295, 296] width 127 height 29
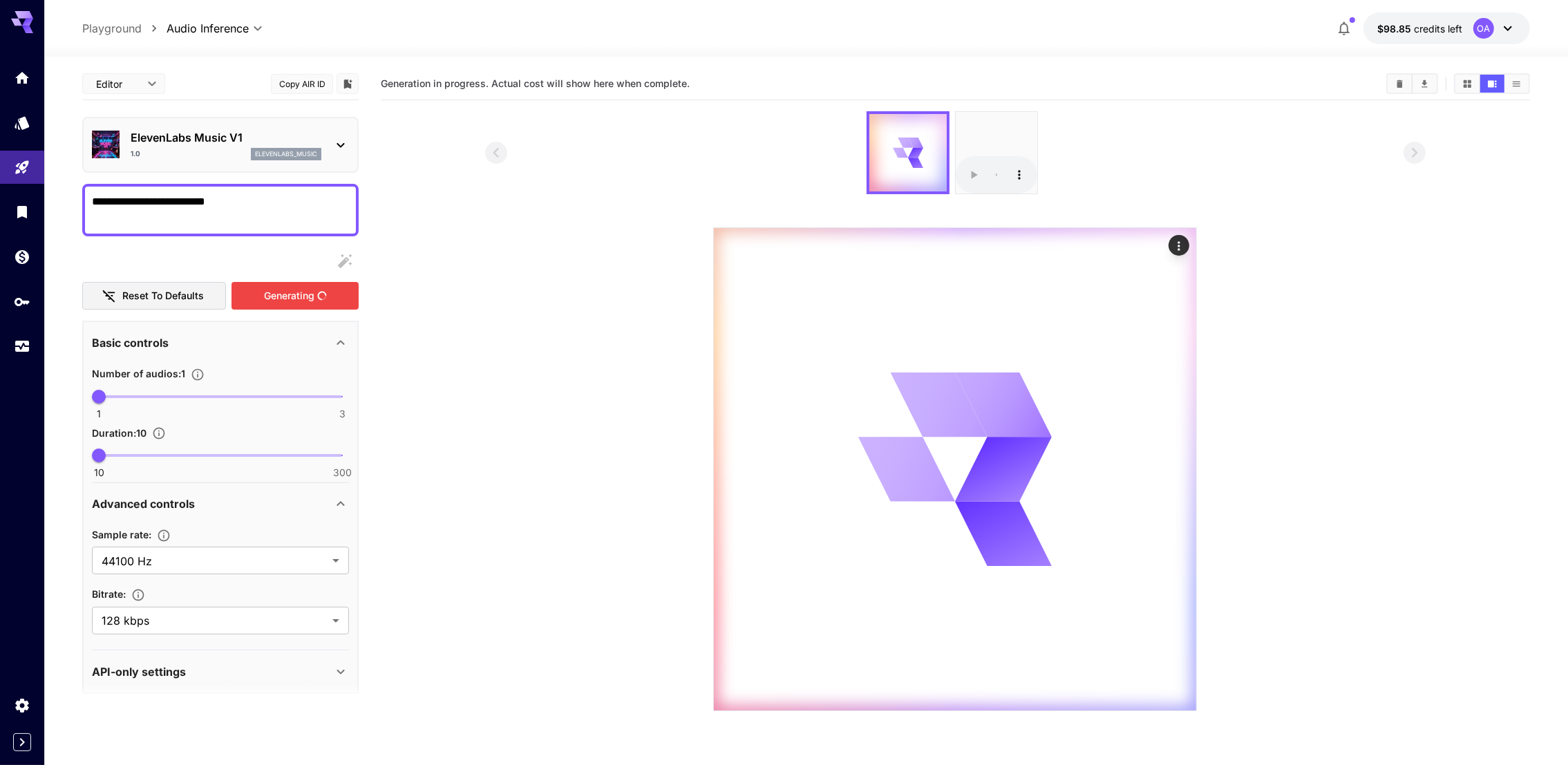
click at [520, 502] on section at bounding box center [955, 411] width 940 height 600
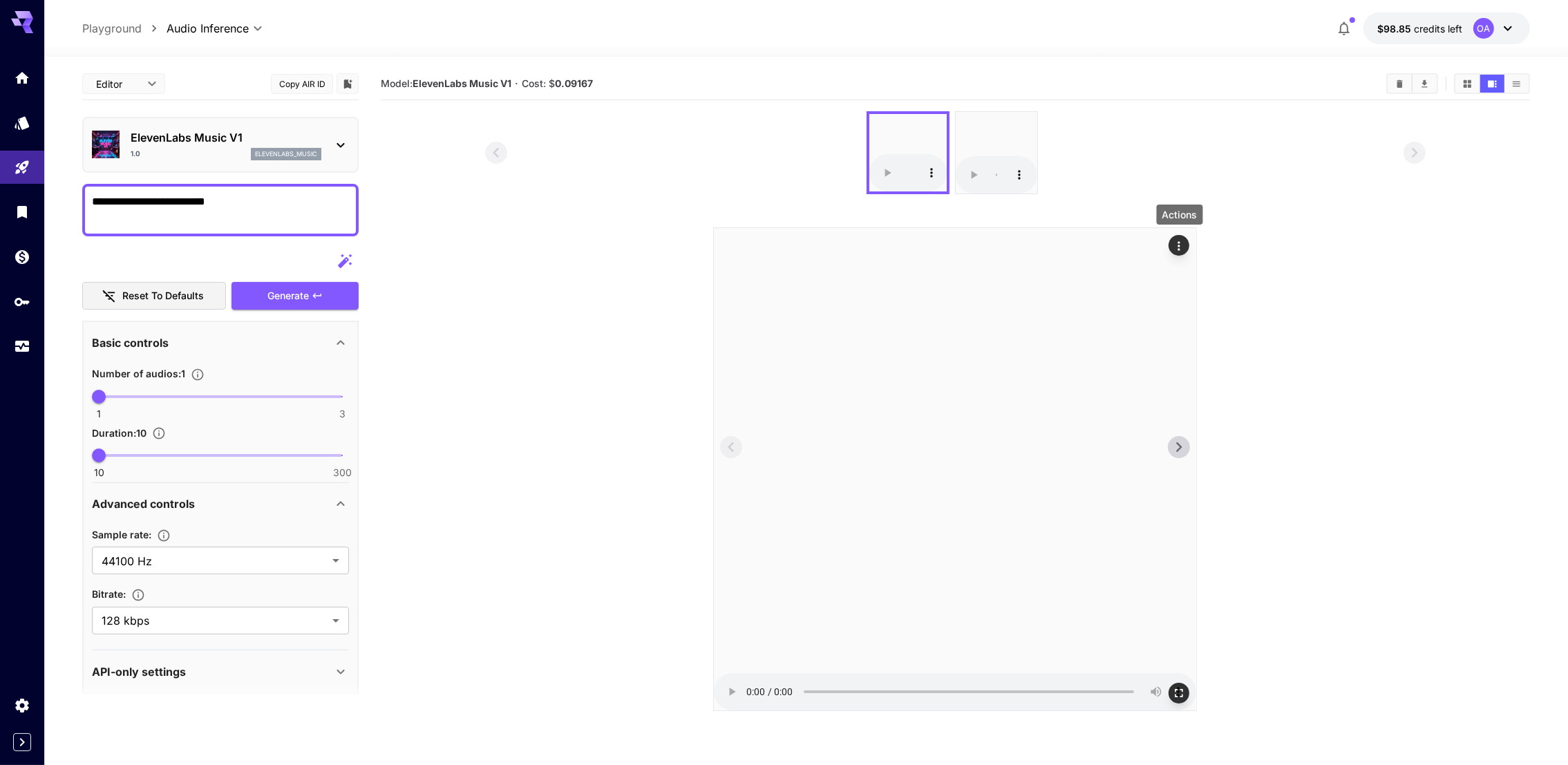
click at [1179, 239] on icon "Actions" at bounding box center [1178, 245] width 14 height 14
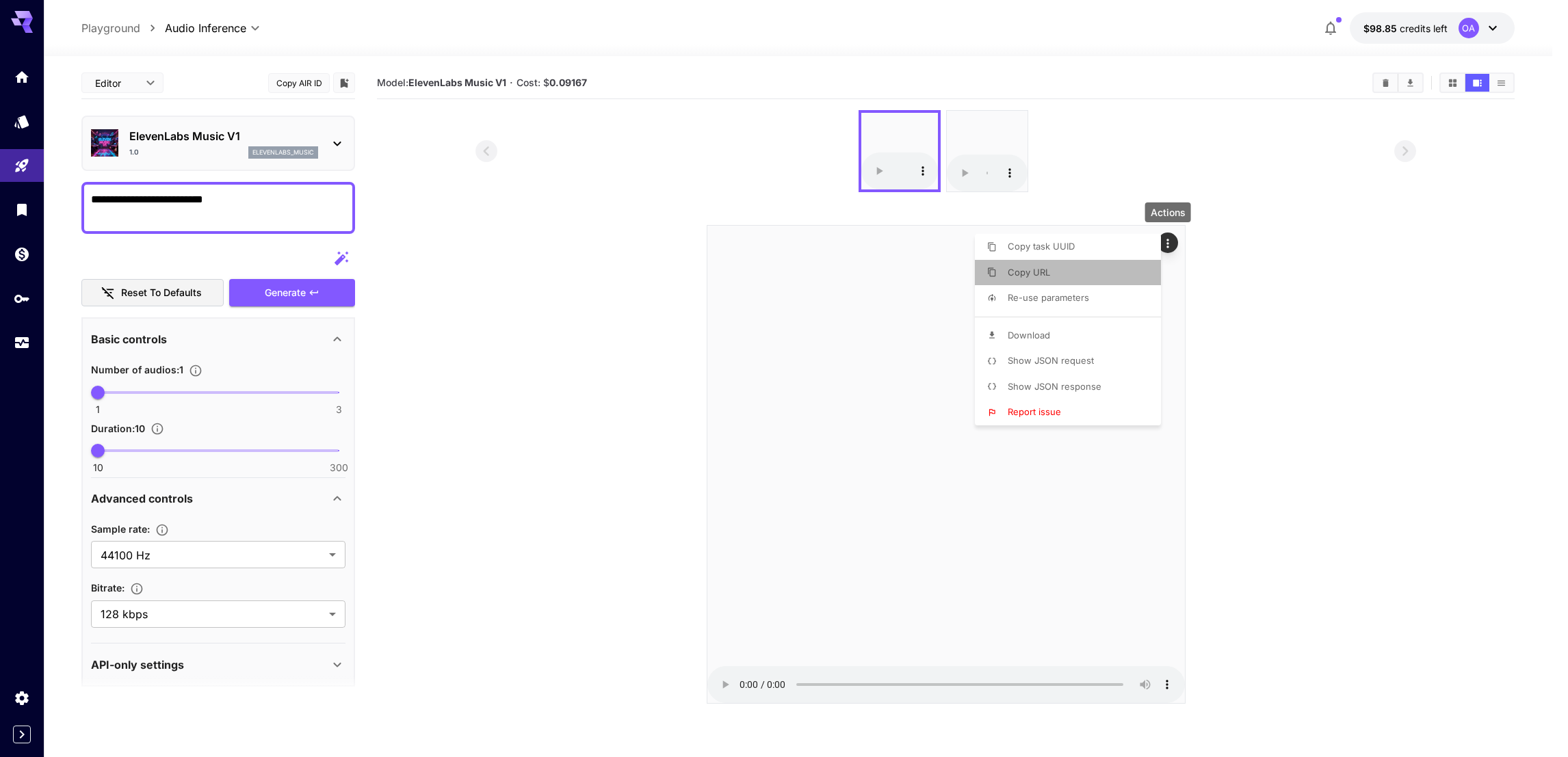
click at [1061, 280] on li "Copy URL" at bounding box center [1072, 273] width 194 height 26
click at [1362, 315] on div at bounding box center [784, 378] width 1568 height 757
